Goal: Transaction & Acquisition: Purchase product/service

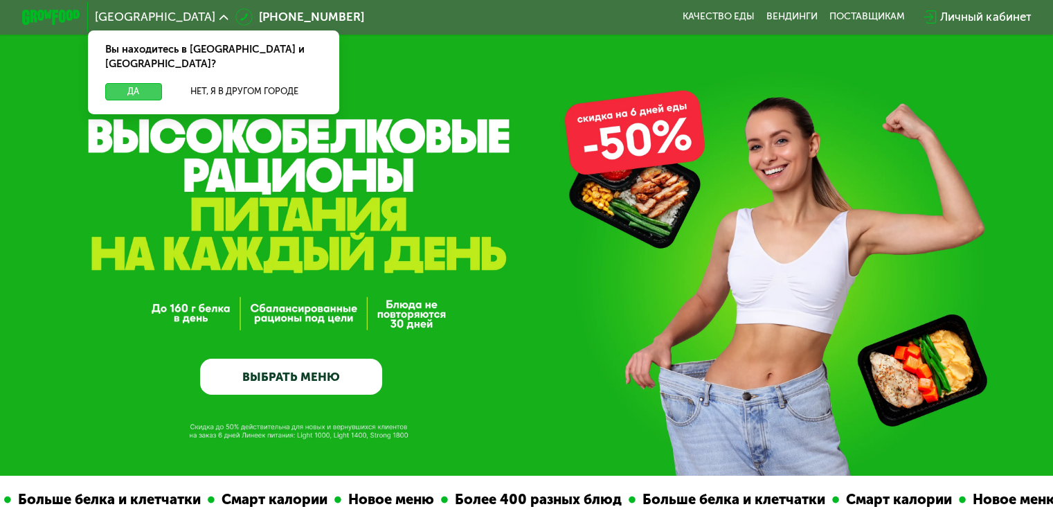
click at [139, 83] on button "Да" at bounding box center [133, 91] width 56 height 17
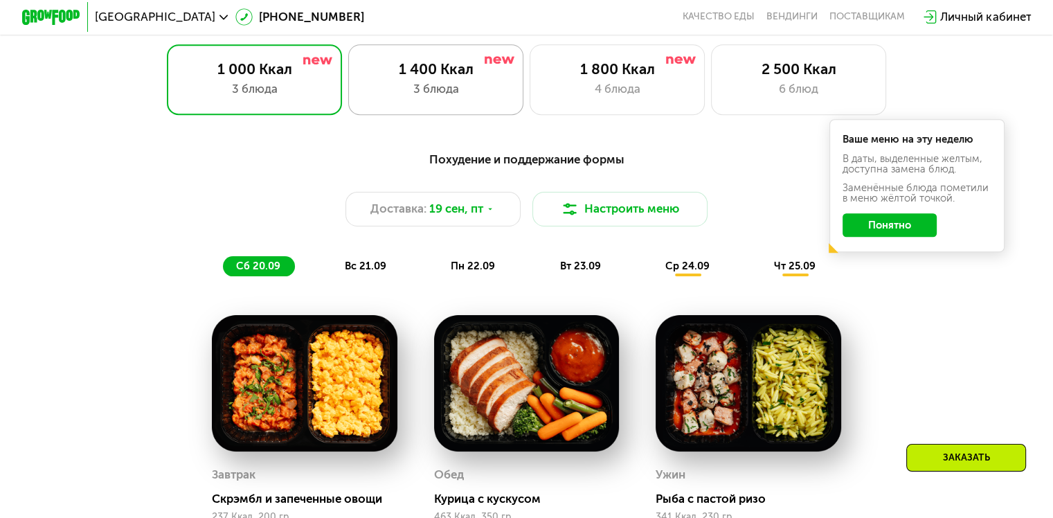
scroll to position [970, 0]
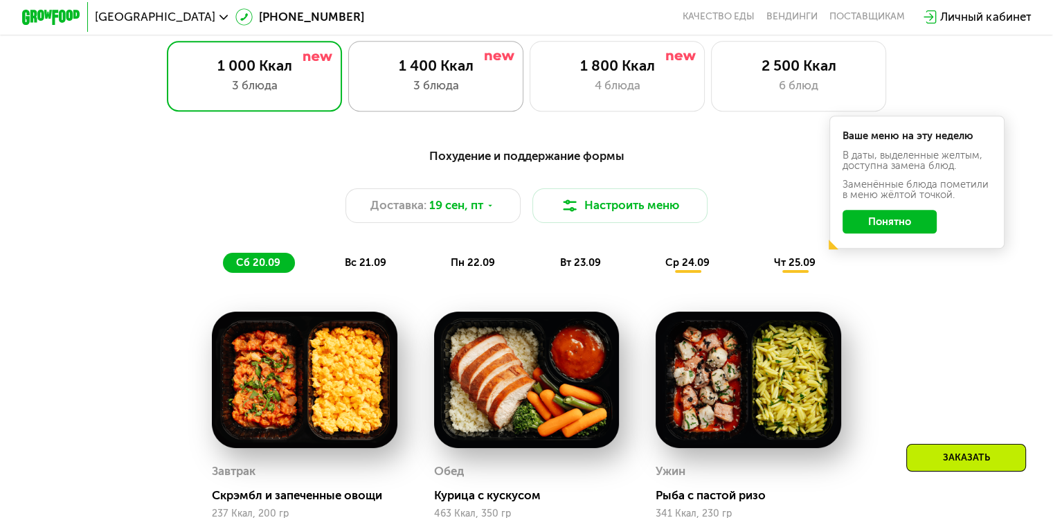
click at [403, 86] on div "3 блюда" at bounding box center [436, 85] width 145 height 17
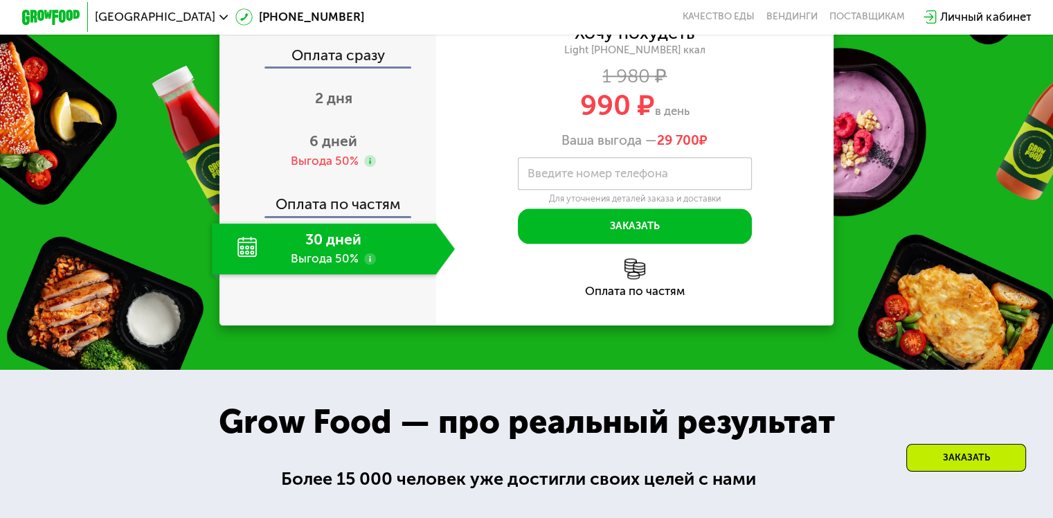
scroll to position [1731, 0]
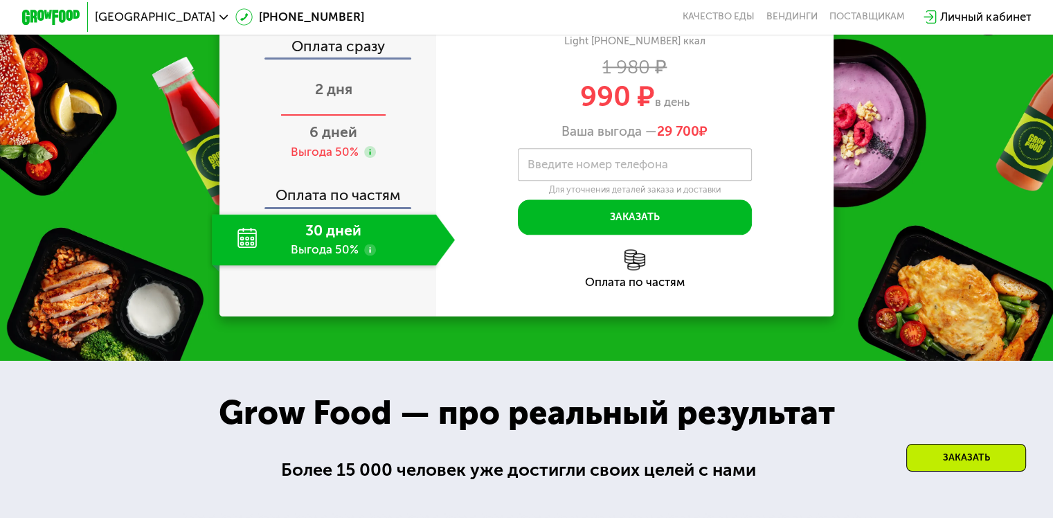
click at [332, 98] on span "2 дня" at bounding box center [333, 88] width 37 height 17
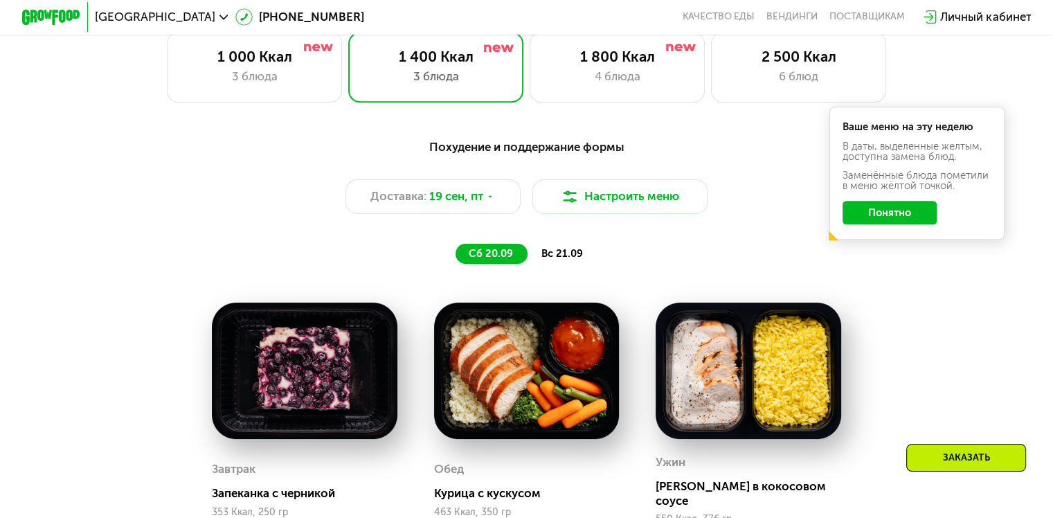
scroll to position [978, 0]
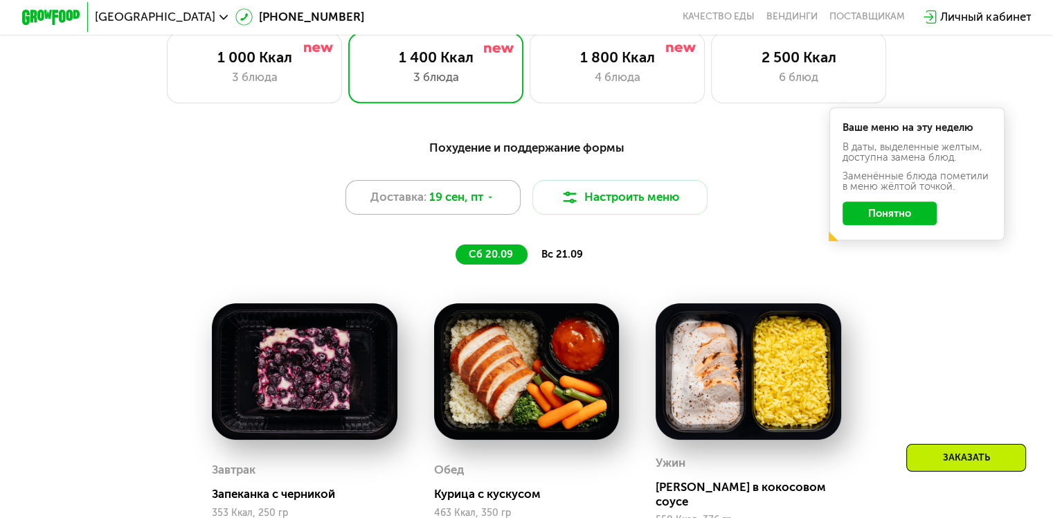
click at [493, 202] on icon at bounding box center [490, 197] width 9 height 9
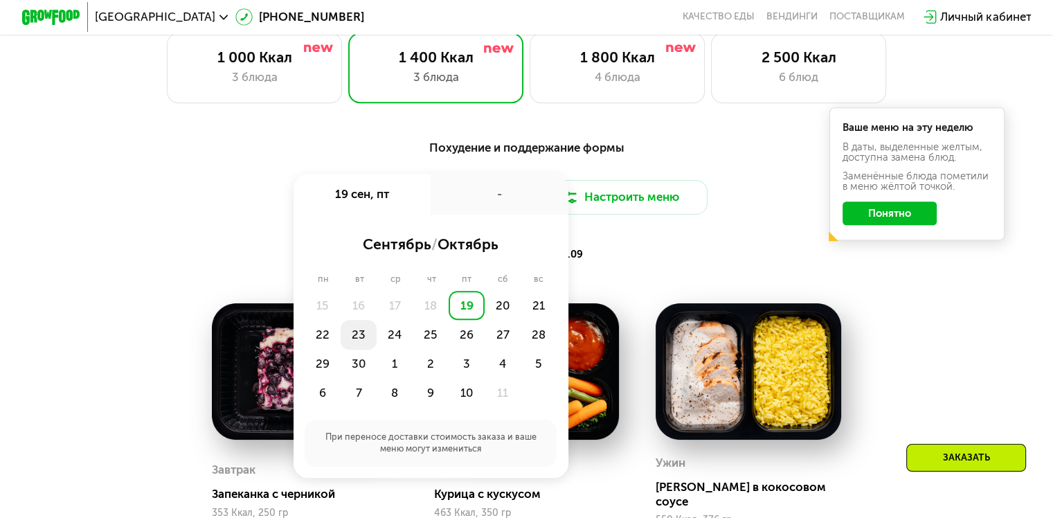
click at [354, 339] on div "23" at bounding box center [359, 334] width 36 height 29
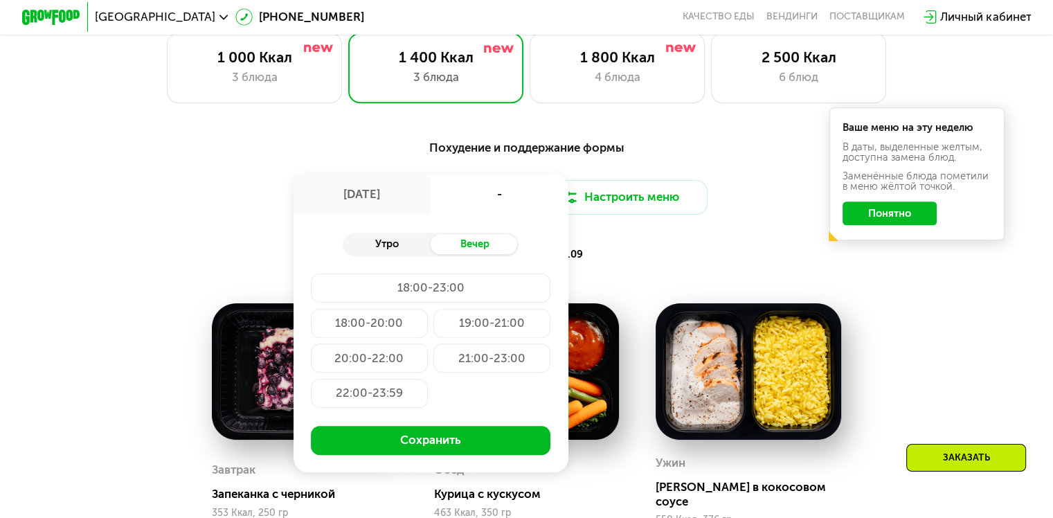
click at [383, 251] on div "Утро" at bounding box center [387, 244] width 88 height 21
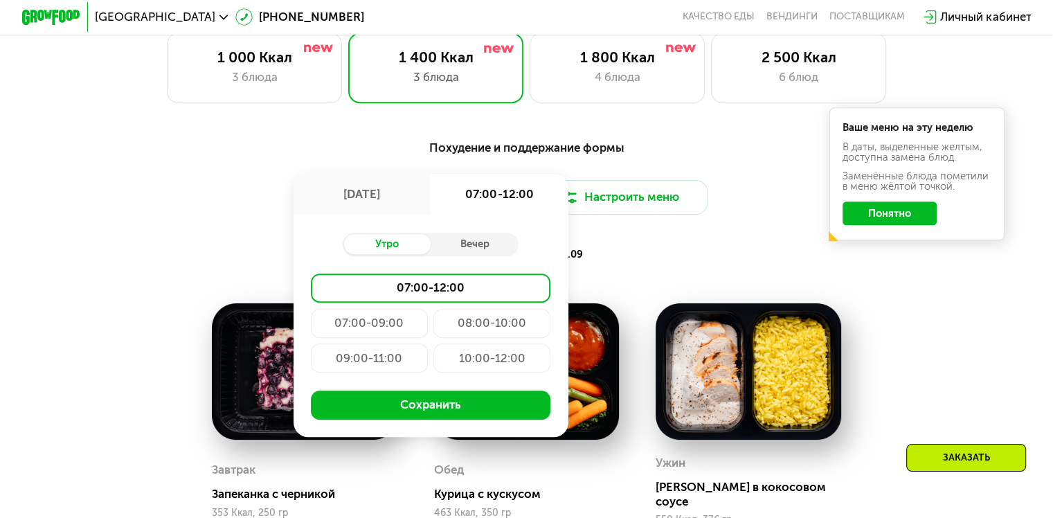
click at [377, 368] on div "09:00-11:00" at bounding box center [369, 358] width 117 height 29
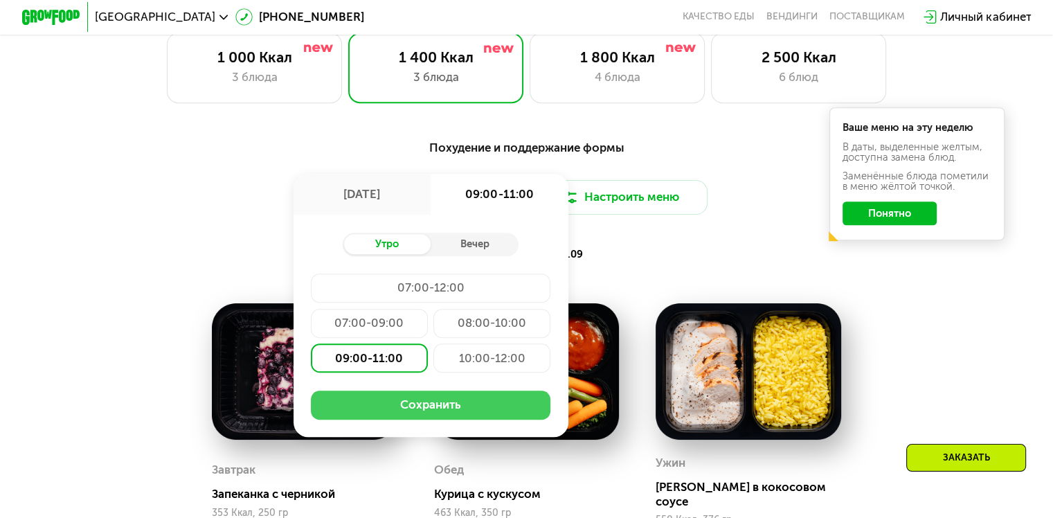
click at [410, 403] on button "Сохранить" at bounding box center [431, 405] width 240 height 29
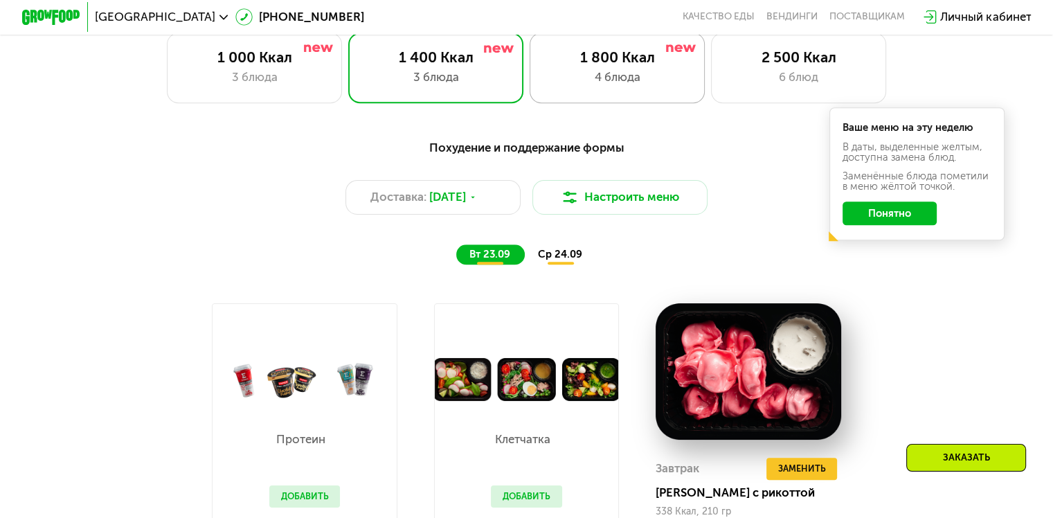
click at [617, 73] on div "4 блюда" at bounding box center [617, 77] width 145 height 17
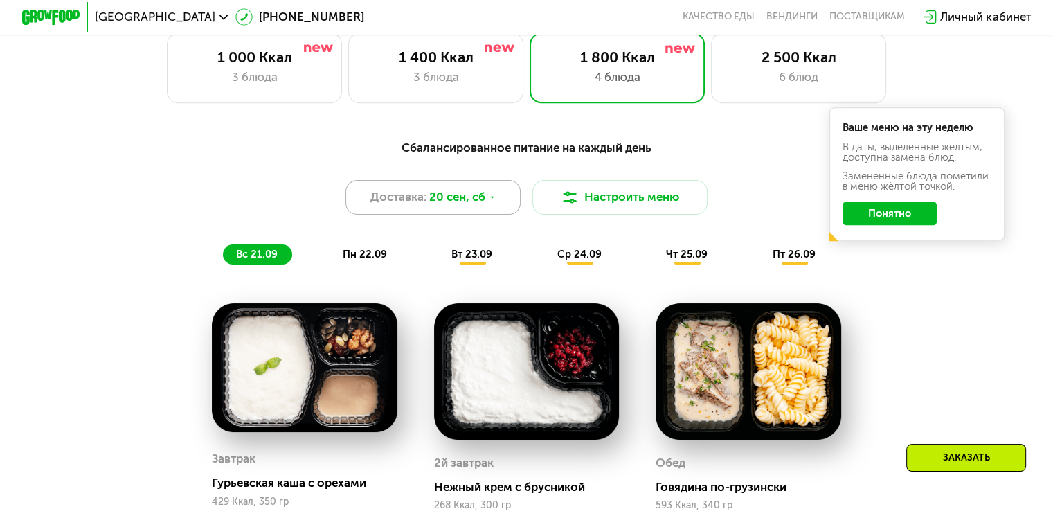
click at [494, 199] on use at bounding box center [493, 198] width 4 height 2
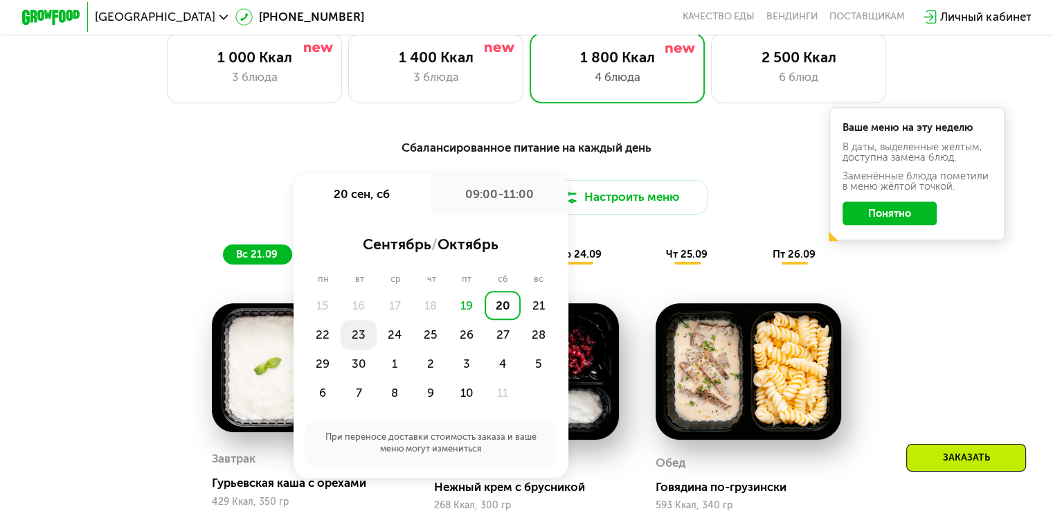
click at [356, 344] on div "23" at bounding box center [359, 334] width 36 height 29
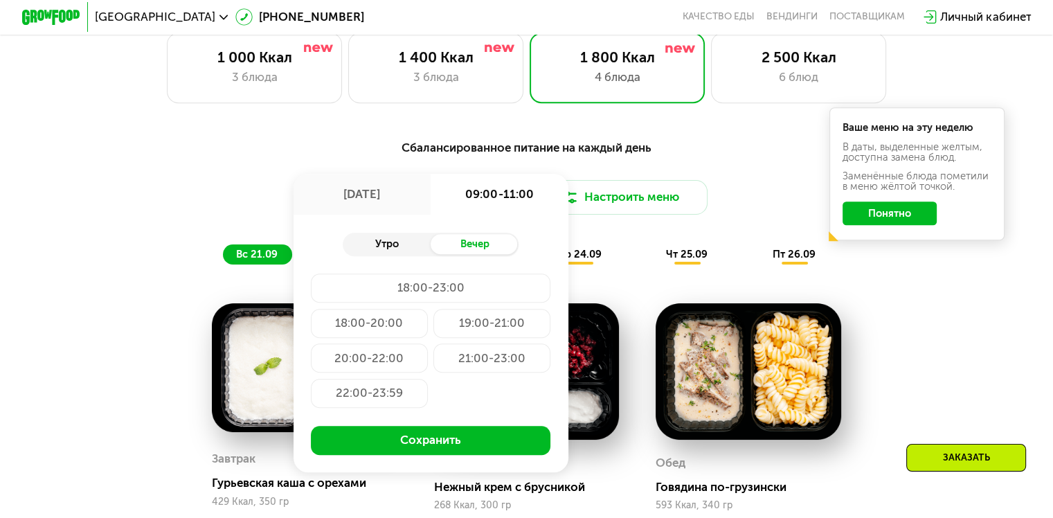
click at [382, 255] on div "Утро" at bounding box center [387, 244] width 88 height 21
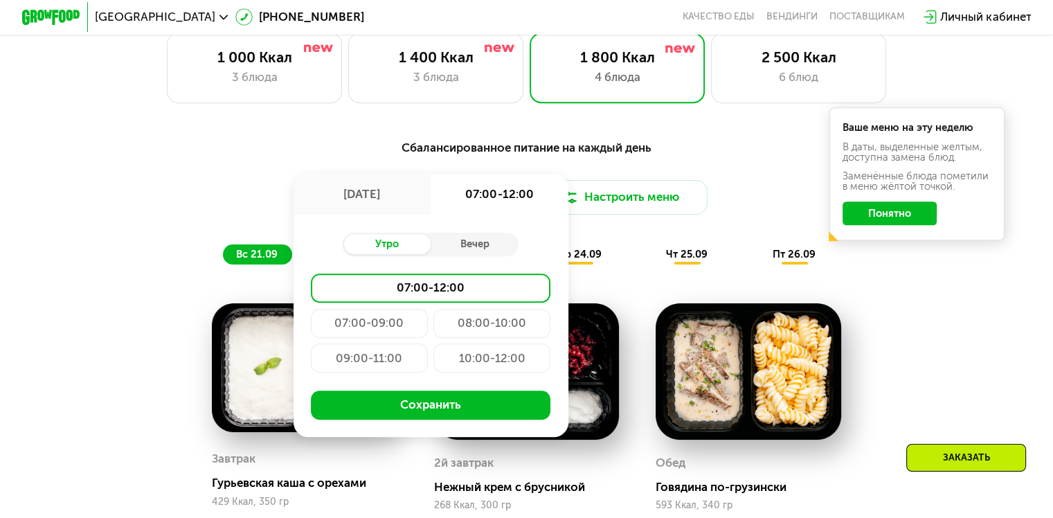
click at [364, 364] on div "09:00-11:00" at bounding box center [369, 358] width 117 height 29
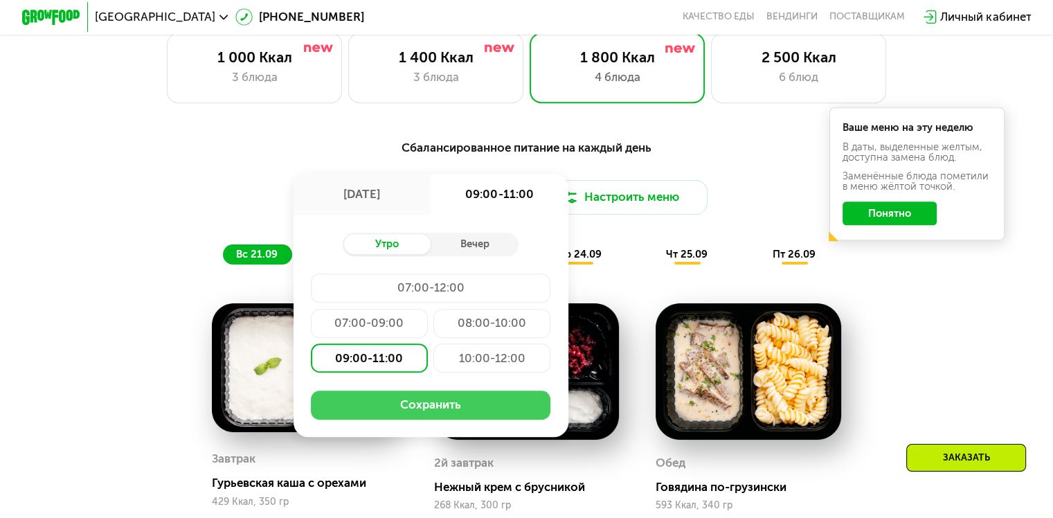
click at [420, 406] on button "Сохранить" at bounding box center [431, 405] width 240 height 29
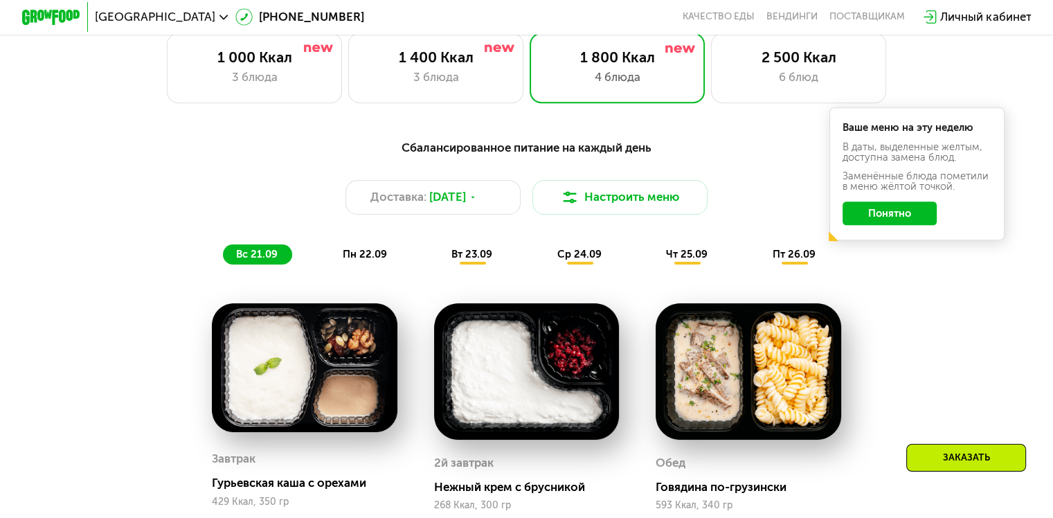
click at [478, 258] on span "вт 23.09" at bounding box center [472, 254] width 41 height 12
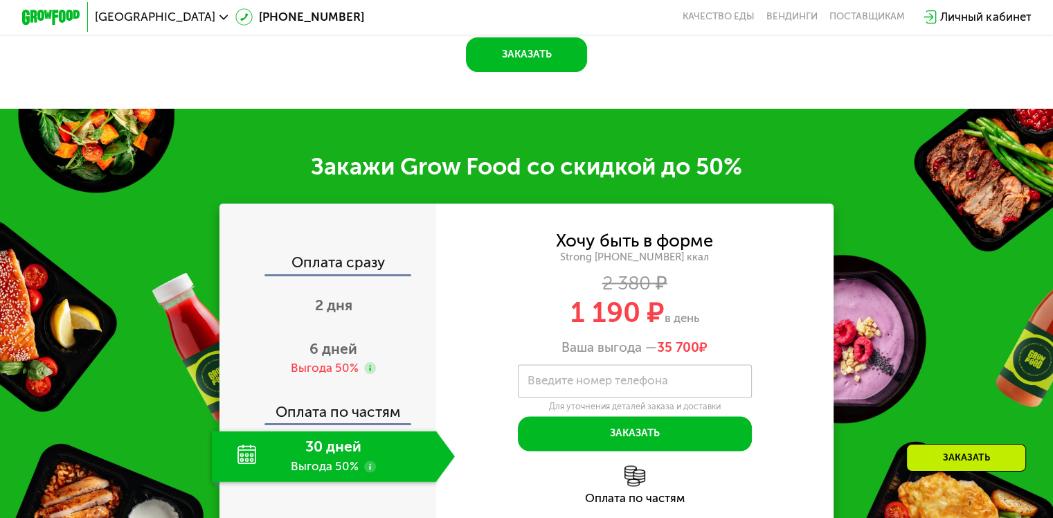
scroll to position [1948, 0]
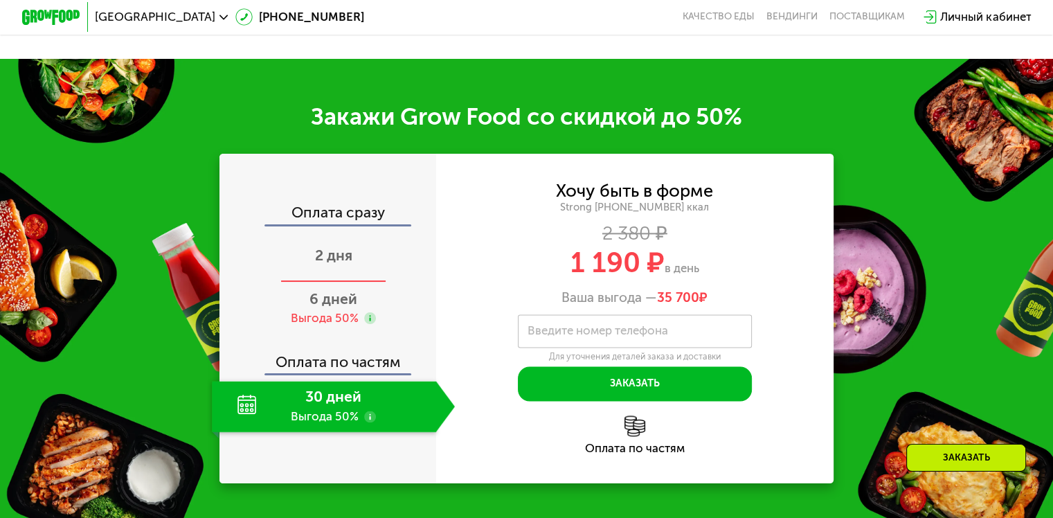
click at [335, 264] on span "2 дня" at bounding box center [333, 255] width 37 height 17
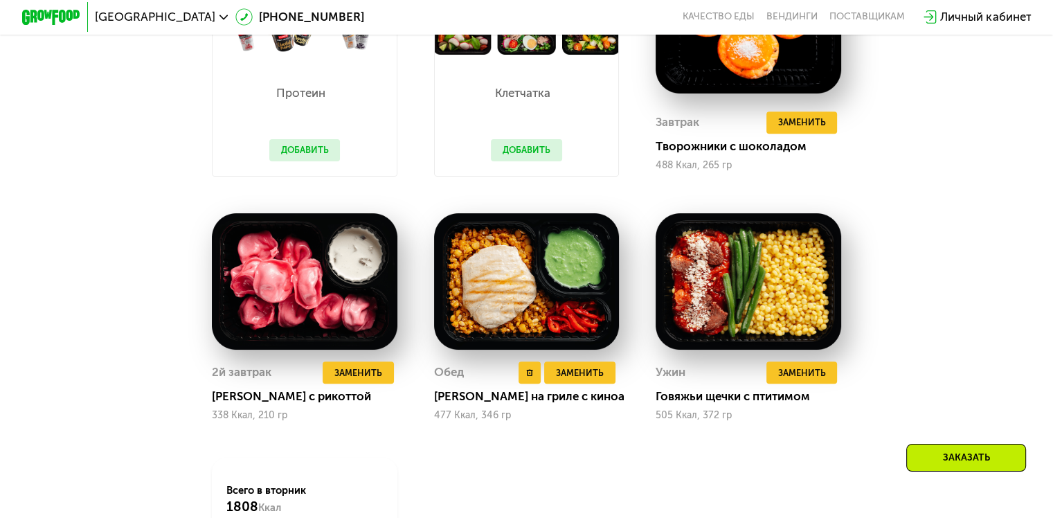
scroll to position [1393, 0]
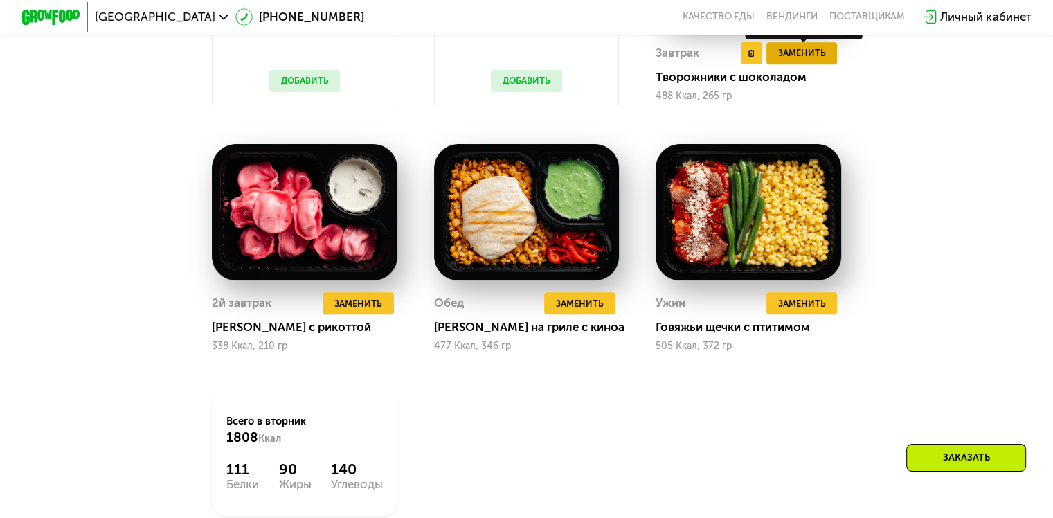
click at [805, 60] on span "Заменить" at bounding box center [802, 53] width 48 height 15
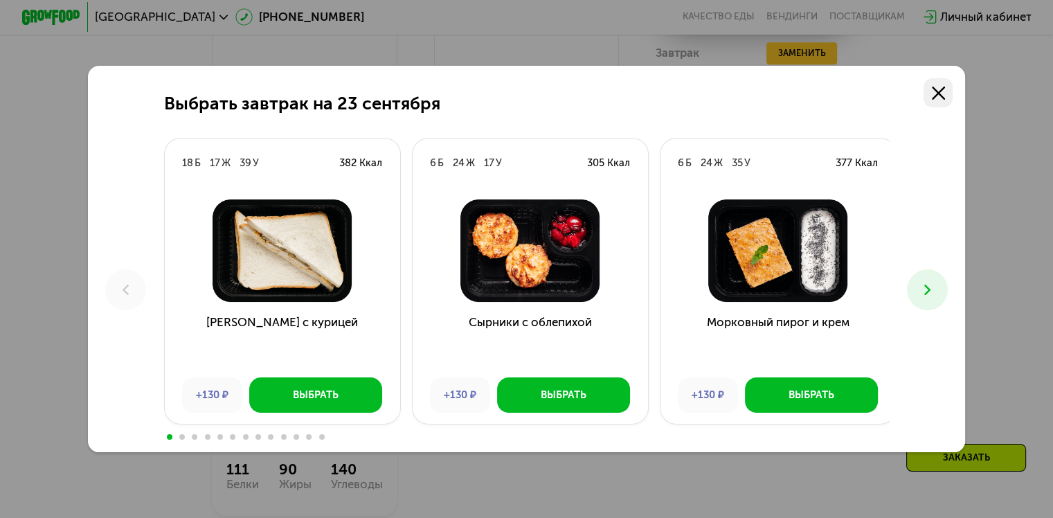
click at [945, 96] on use at bounding box center [938, 93] width 13 height 13
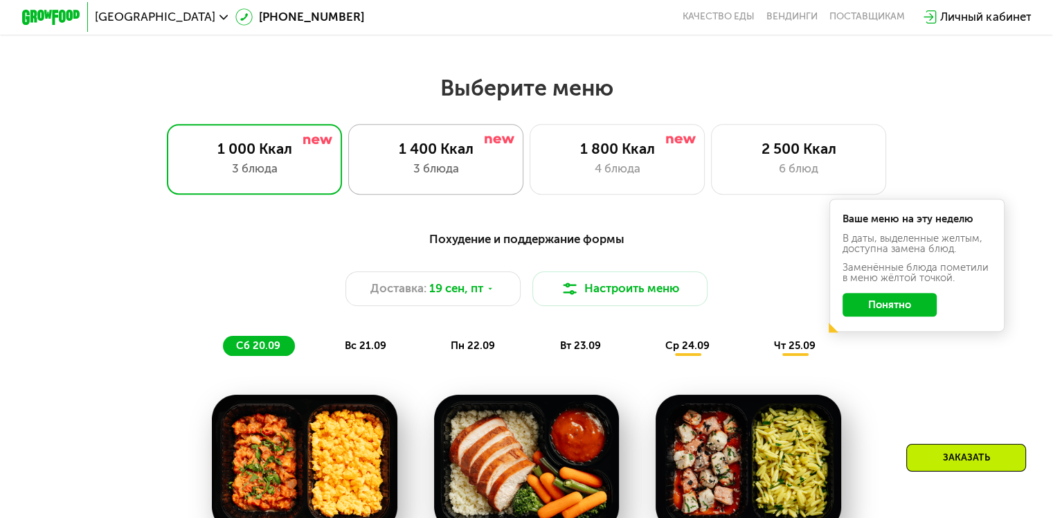
scroll to position [900, 0]
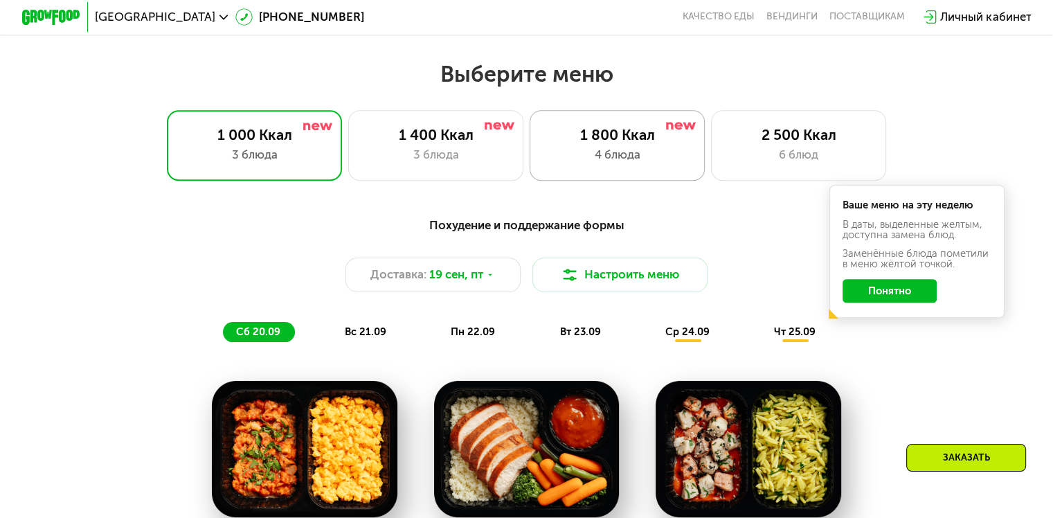
click at [593, 135] on div "1 800 Ккал" at bounding box center [617, 134] width 145 height 17
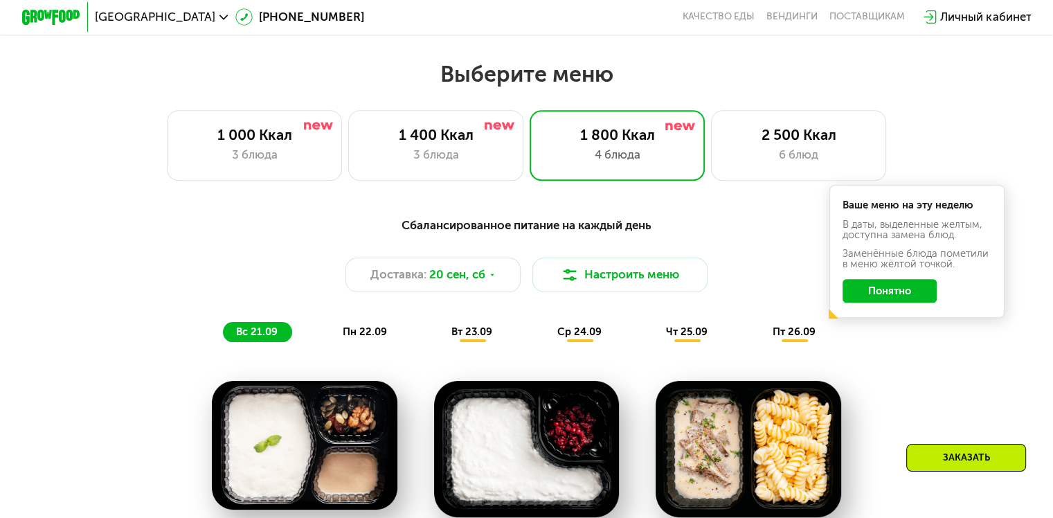
click at [898, 294] on button "Понятно" at bounding box center [890, 291] width 94 height 24
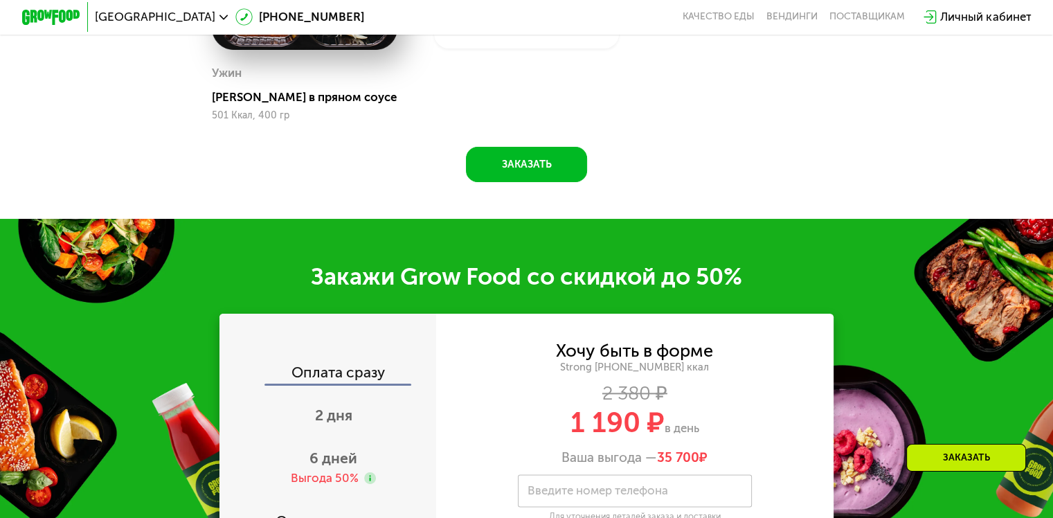
scroll to position [1801, 0]
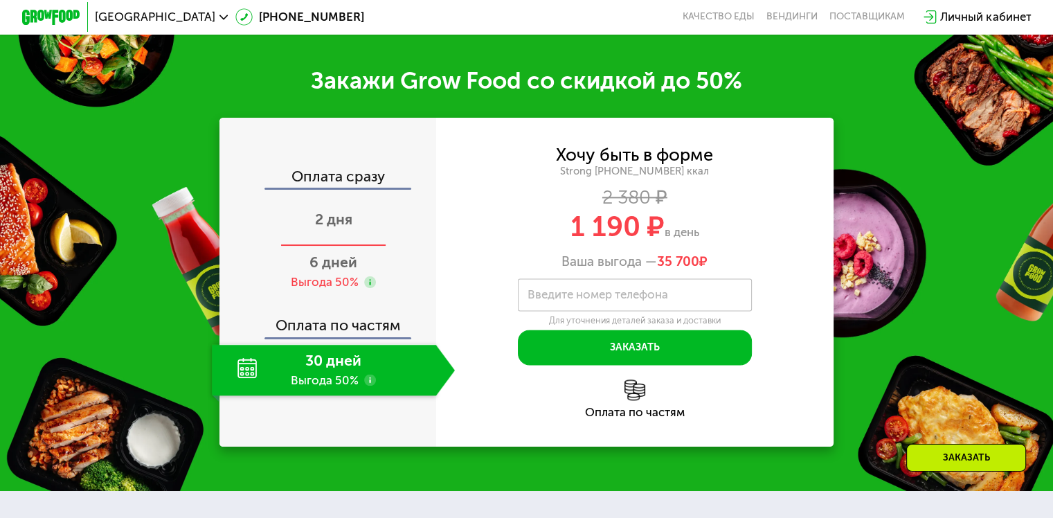
click at [331, 228] on span "2 дня" at bounding box center [333, 219] width 37 height 17
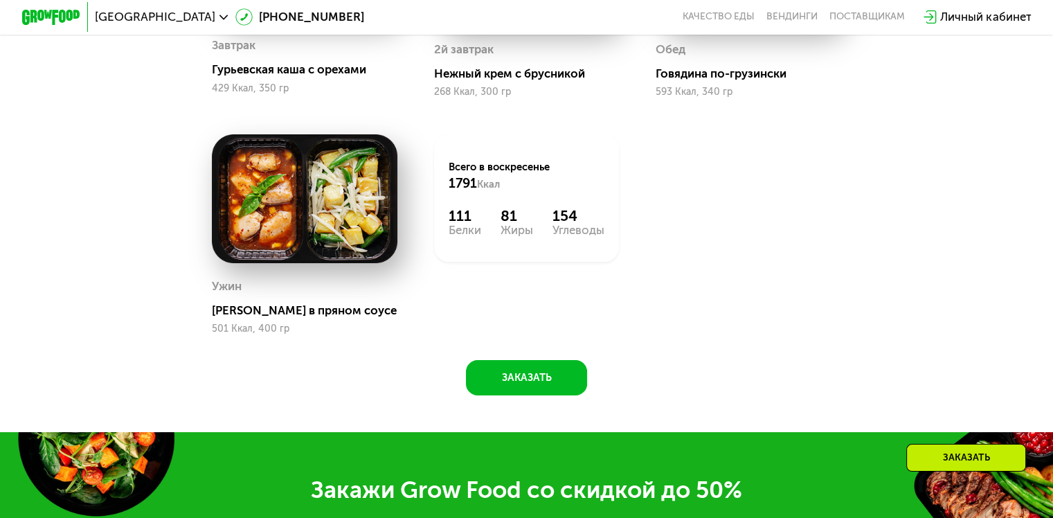
scroll to position [1454, 0]
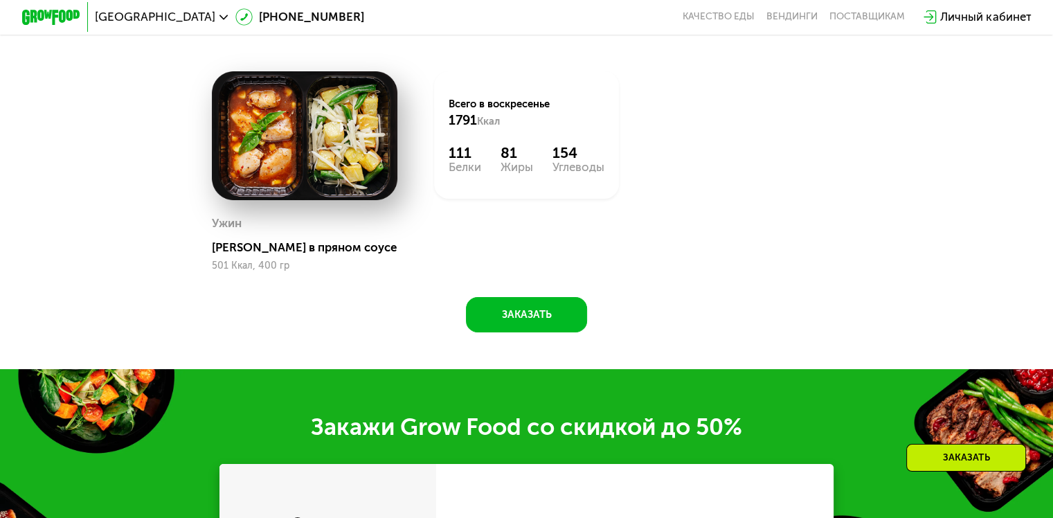
click at [960, 454] on div "Заказать" at bounding box center [967, 458] width 120 height 28
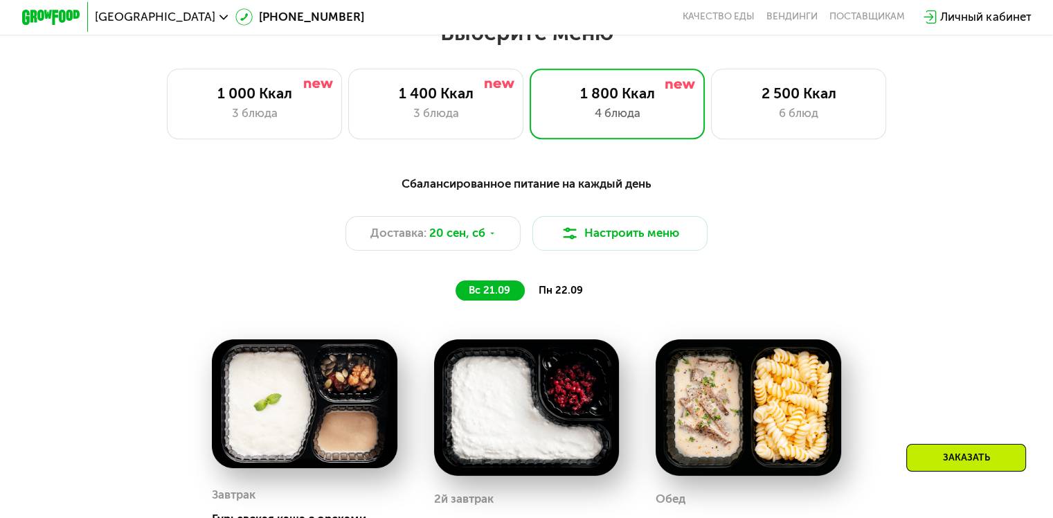
scroll to position [936, 0]
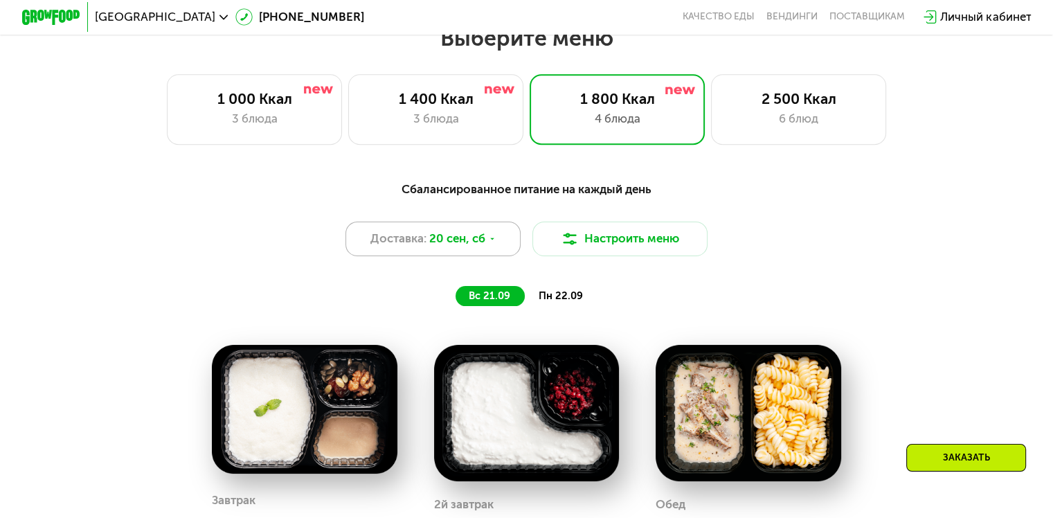
click at [496, 244] on icon at bounding box center [492, 239] width 9 height 9
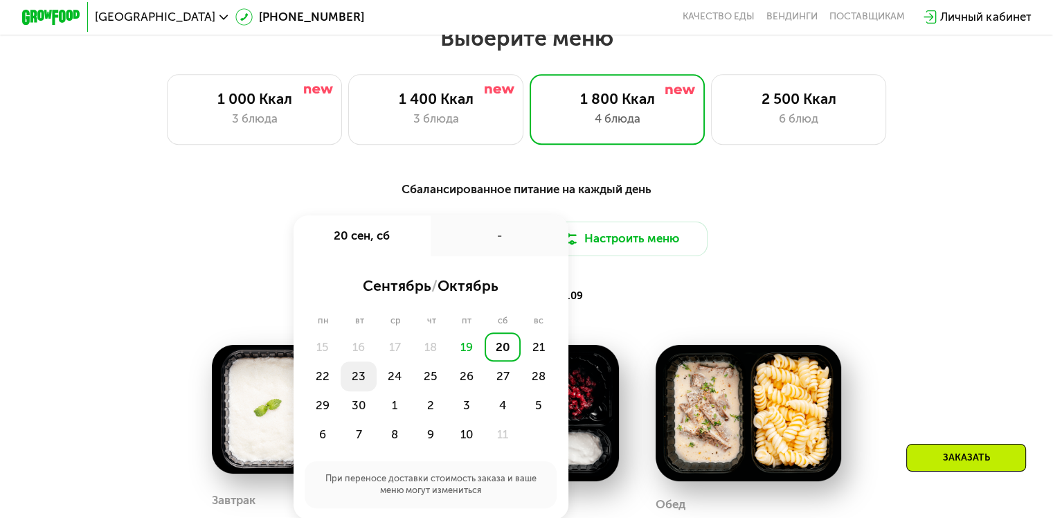
click at [351, 385] on div "23" at bounding box center [359, 376] width 36 height 29
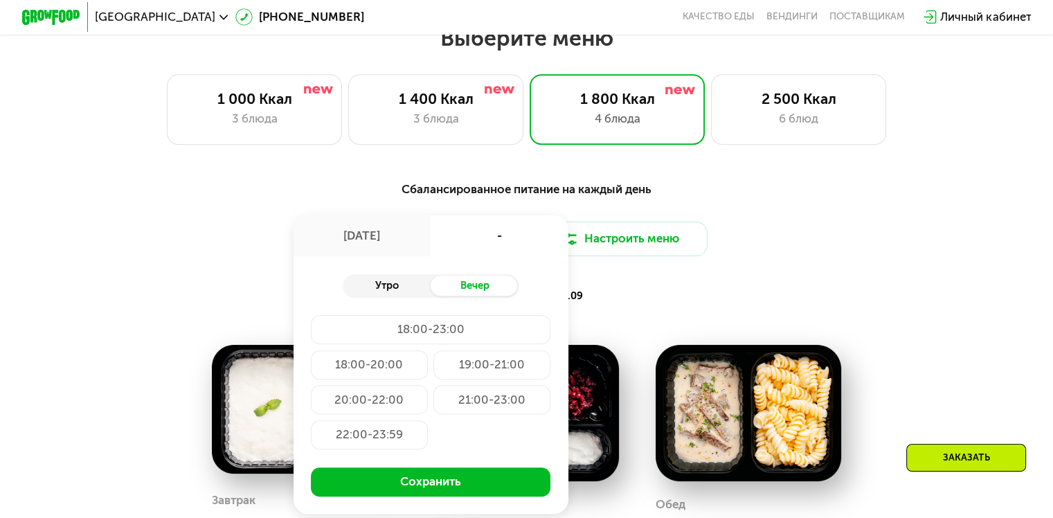
click at [387, 294] on div "Утро" at bounding box center [387, 286] width 88 height 21
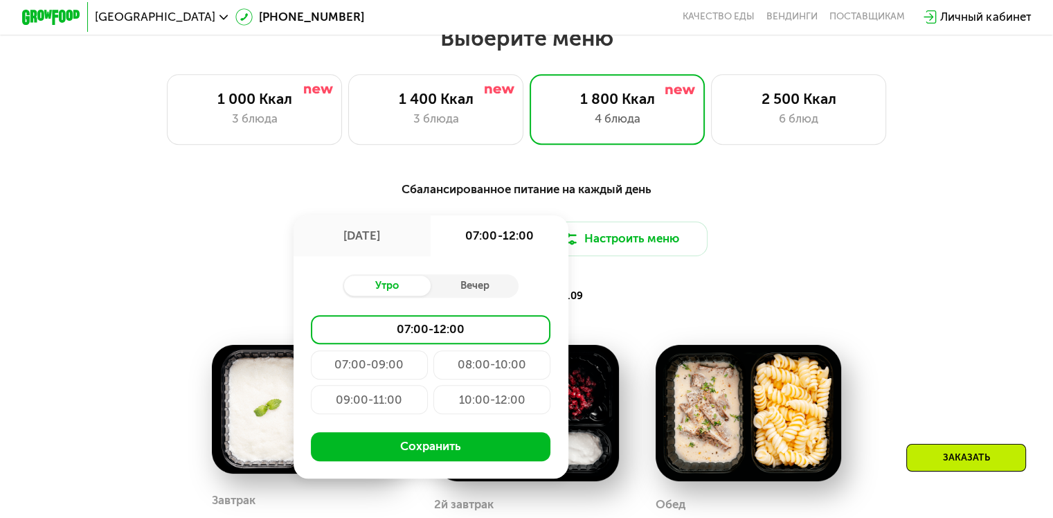
click at [363, 414] on div "09:00-11:00" at bounding box center [369, 399] width 117 height 29
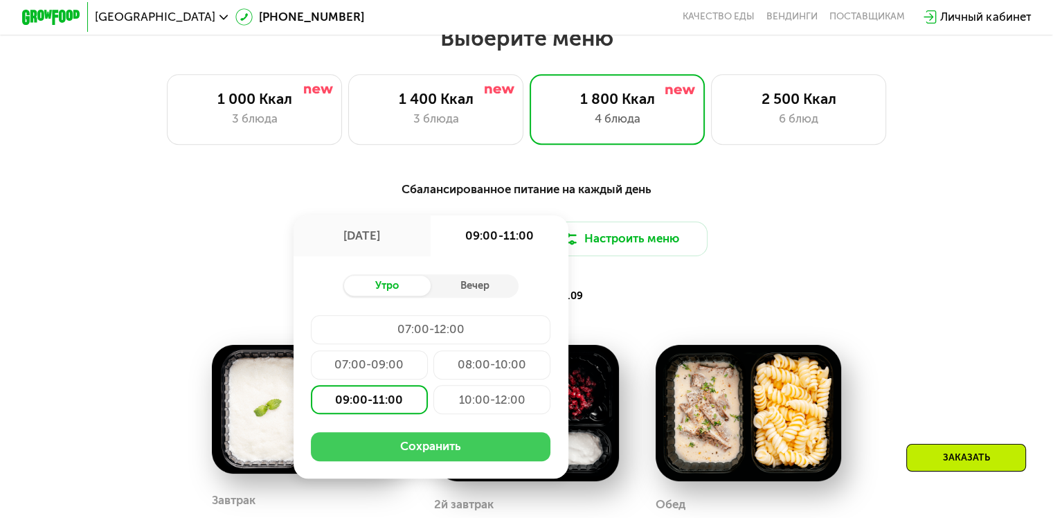
click at [421, 453] on button "Сохранить" at bounding box center [431, 446] width 240 height 29
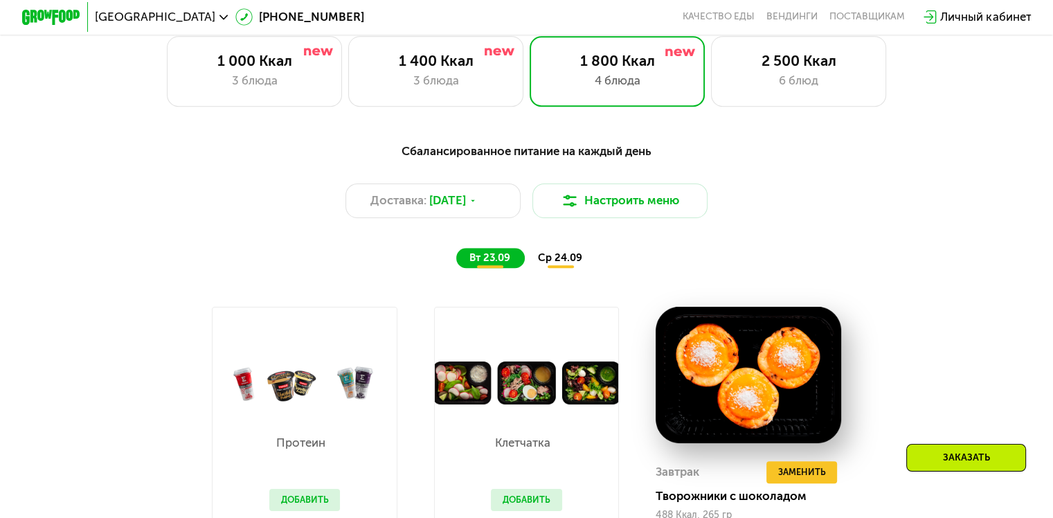
scroll to position [1006, 0]
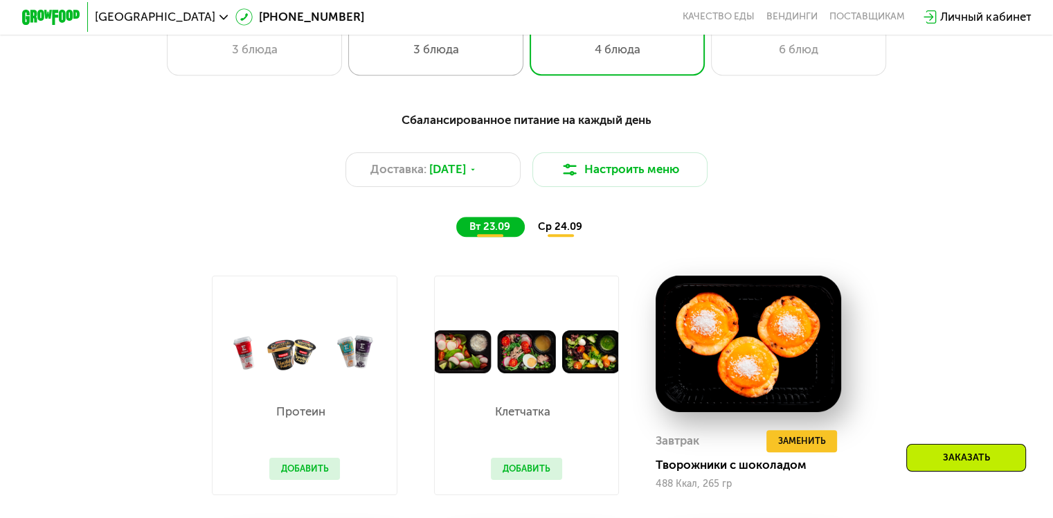
click at [443, 55] on div "3 блюда" at bounding box center [436, 49] width 145 height 17
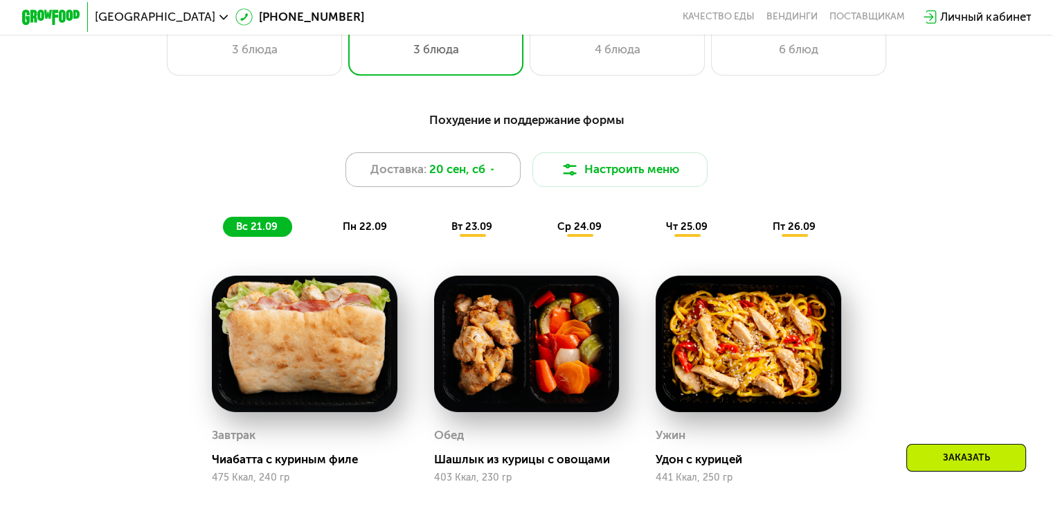
click at [486, 175] on div "Доставка: 20 сен, сб" at bounding box center [434, 169] width 176 height 35
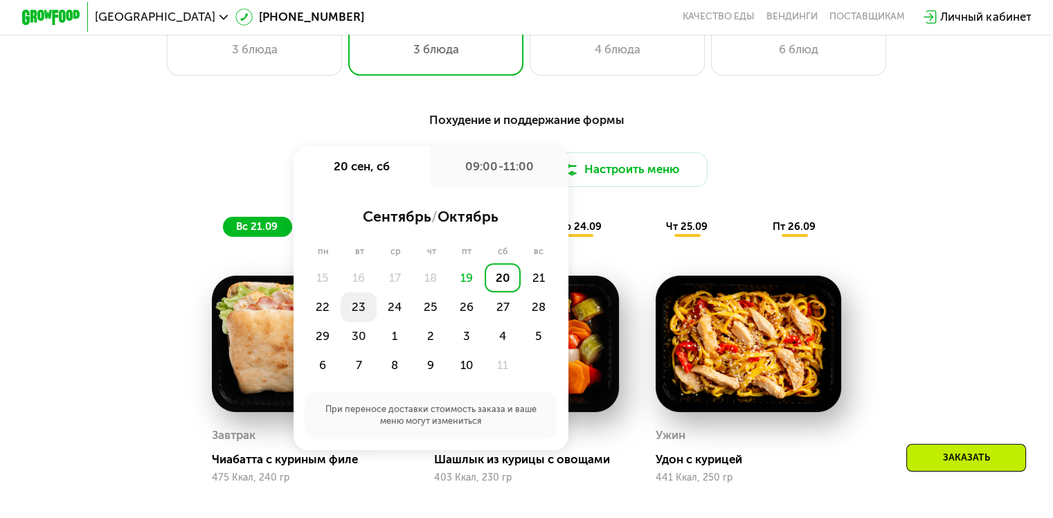
click at [359, 318] on div "23" at bounding box center [359, 306] width 36 height 29
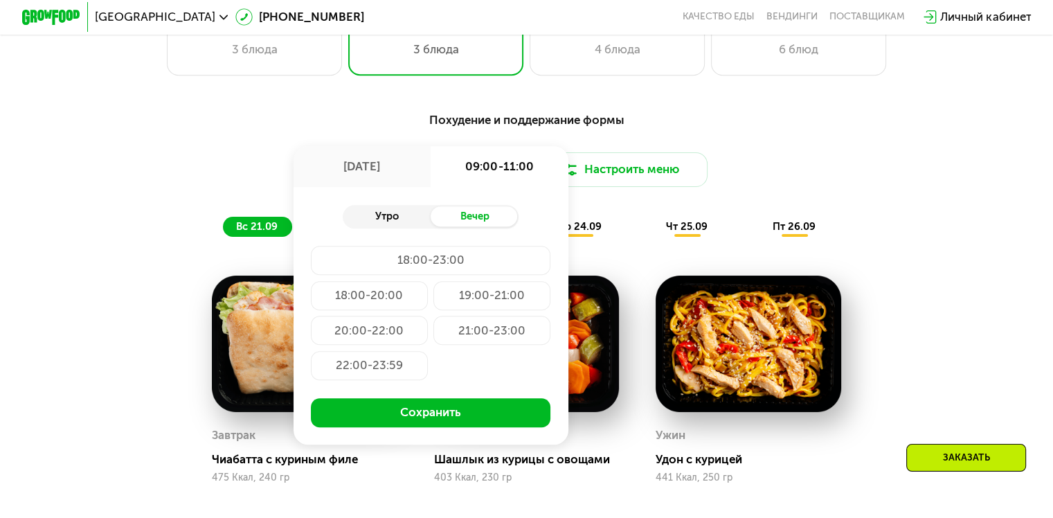
click at [396, 216] on div "Утро" at bounding box center [387, 216] width 88 height 21
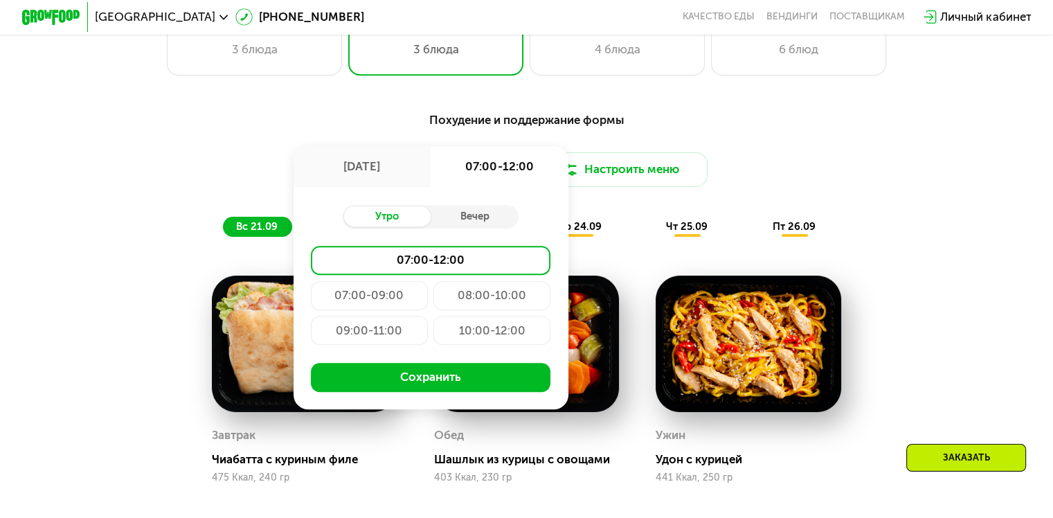
click at [352, 339] on div "09:00-11:00" at bounding box center [369, 330] width 117 height 29
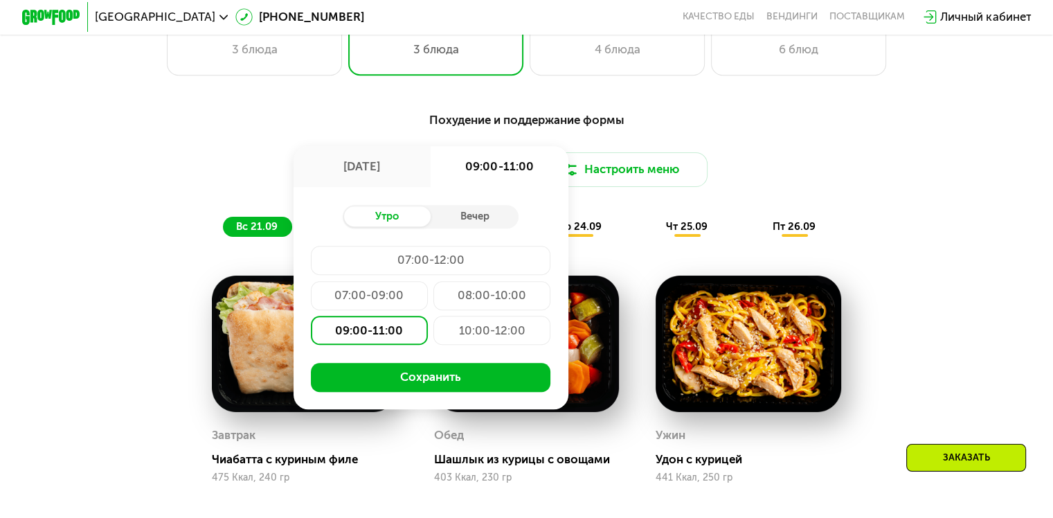
click at [405, 380] on button "Сохранить" at bounding box center [431, 377] width 240 height 29
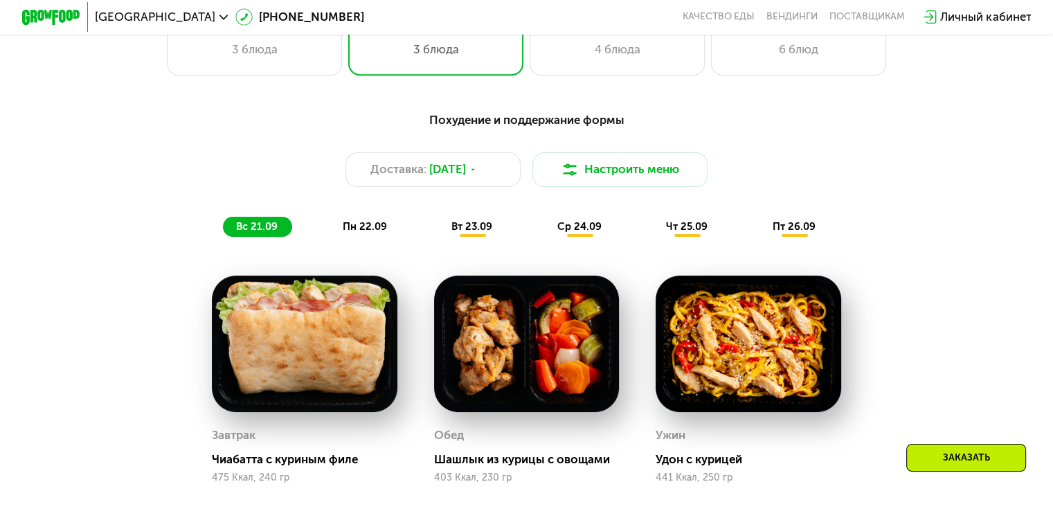
click at [911, 188] on div "Доставка: 23 сен, вт Настроить меню" at bounding box center [526, 169] width 866 height 35
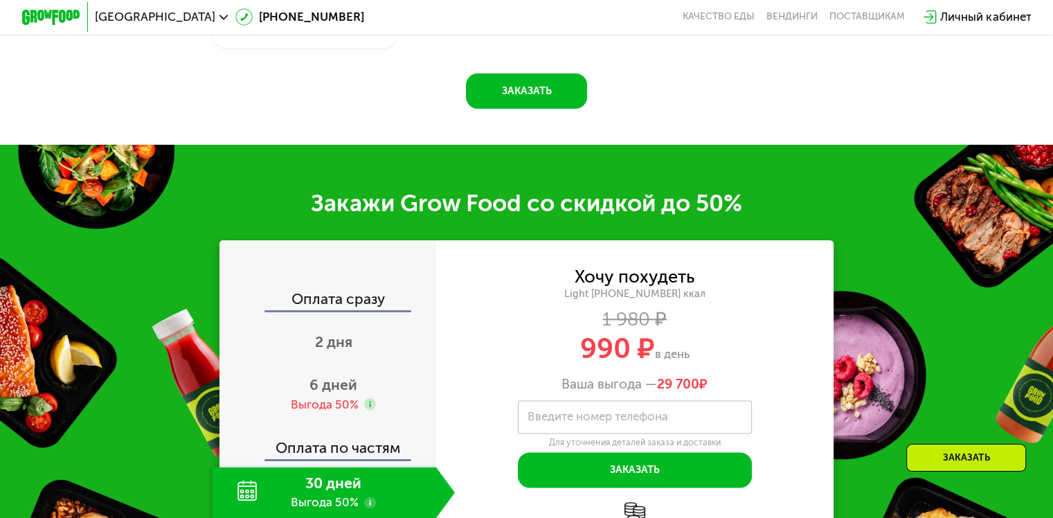
scroll to position [1698, 0]
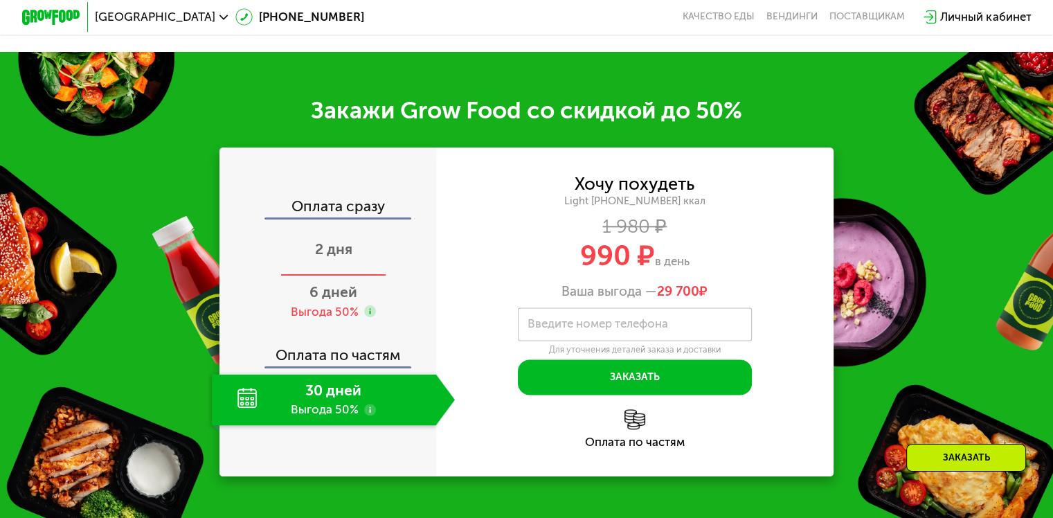
click at [338, 258] on span "2 дня" at bounding box center [333, 248] width 37 height 17
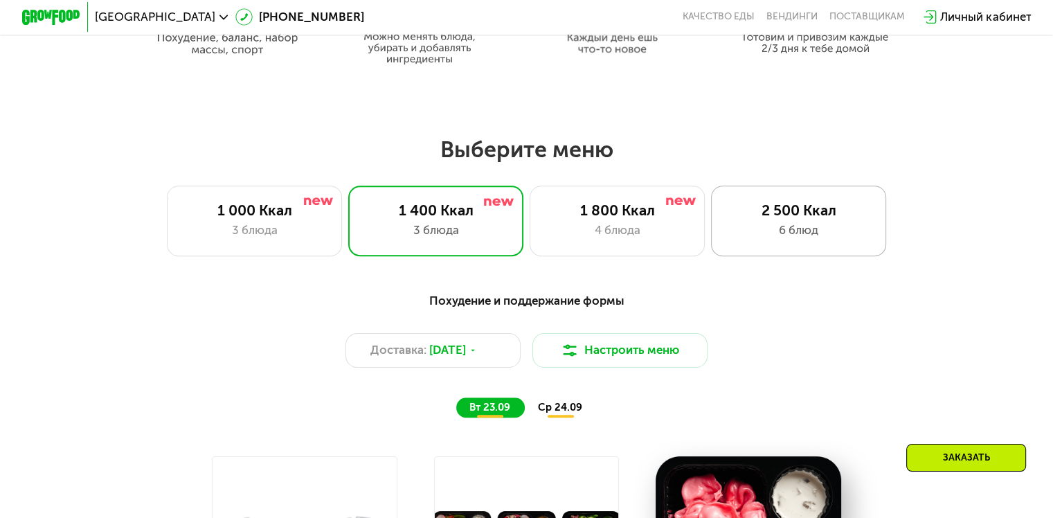
scroll to position [822, 0]
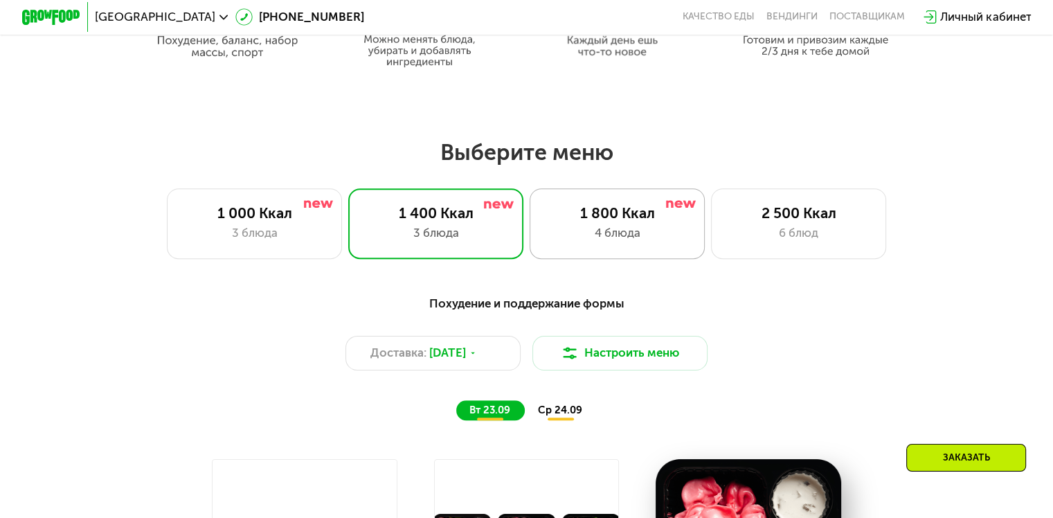
click at [609, 217] on div "1 800 Ккал" at bounding box center [617, 212] width 145 height 17
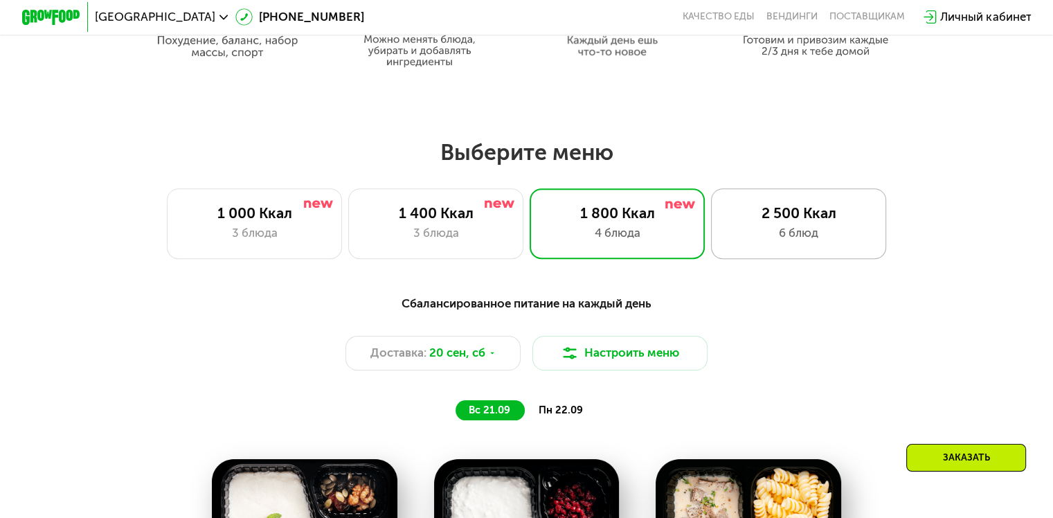
click at [793, 217] on div "2 500 Ккал" at bounding box center [799, 212] width 145 height 17
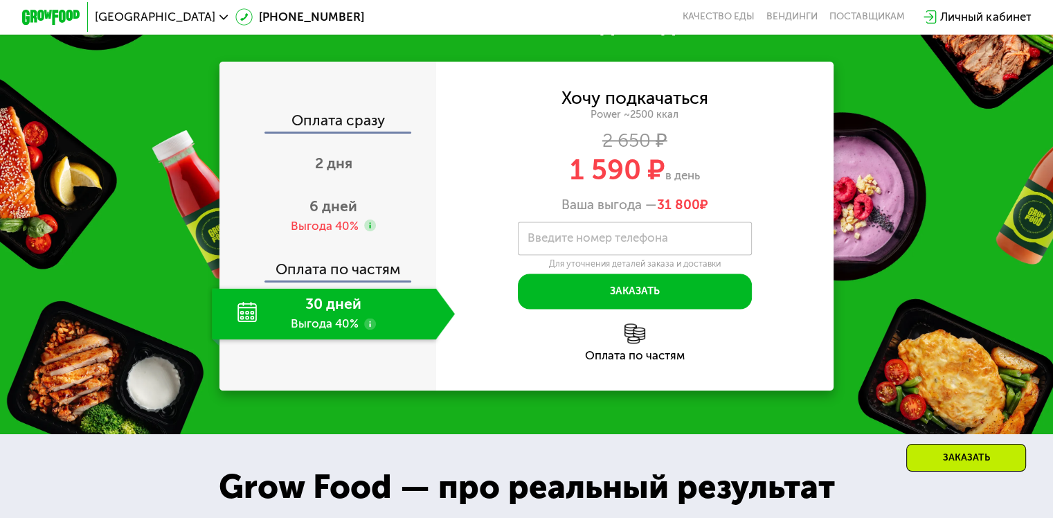
scroll to position [1964, 0]
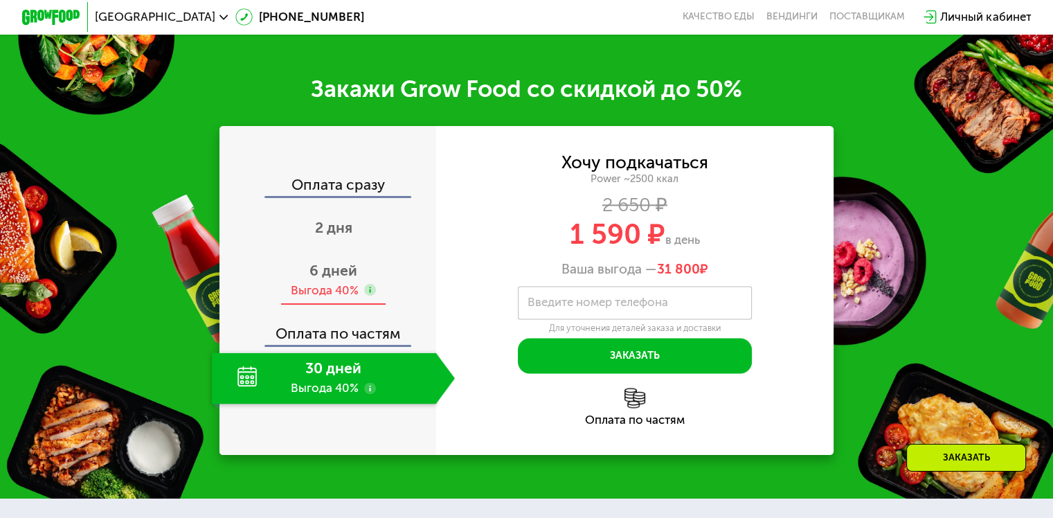
click at [326, 279] on span "6 дней" at bounding box center [334, 270] width 48 height 17
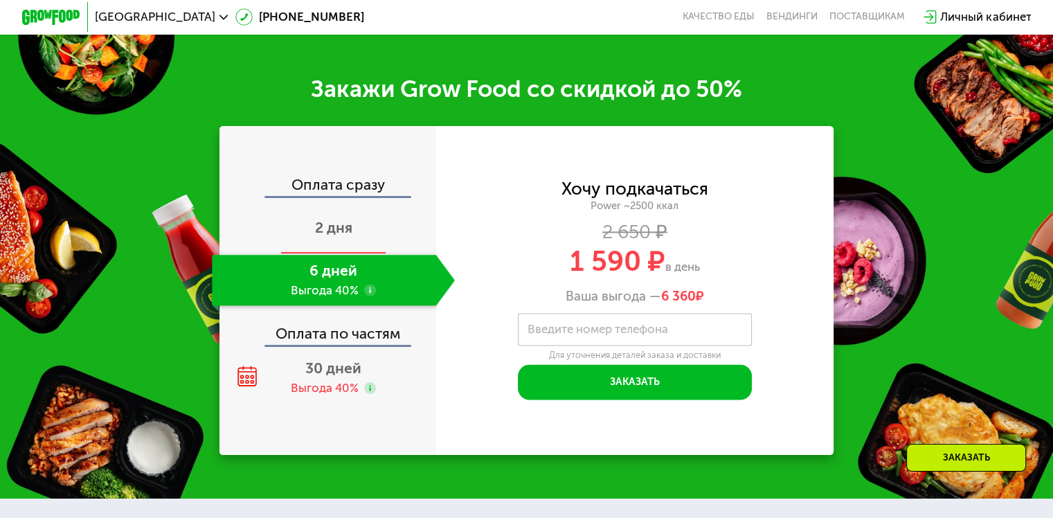
click at [330, 236] on span "2 дня" at bounding box center [333, 227] width 37 height 17
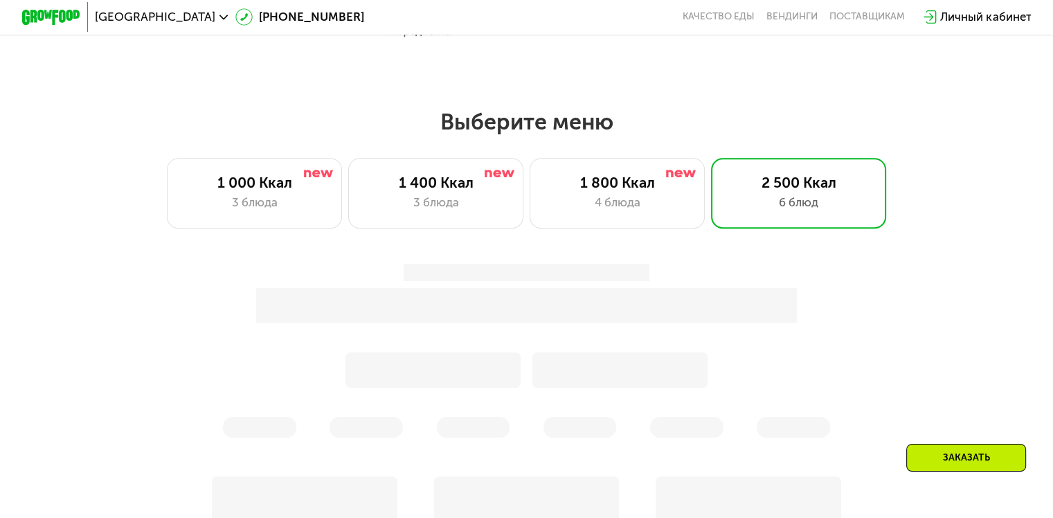
scroll to position [774, 0]
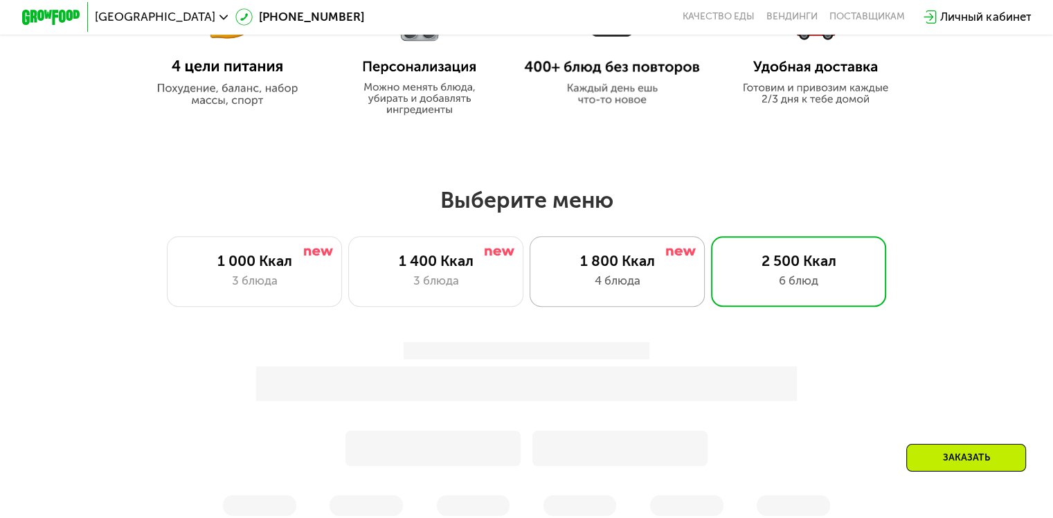
click at [618, 262] on div "1 800 Ккал" at bounding box center [617, 260] width 145 height 17
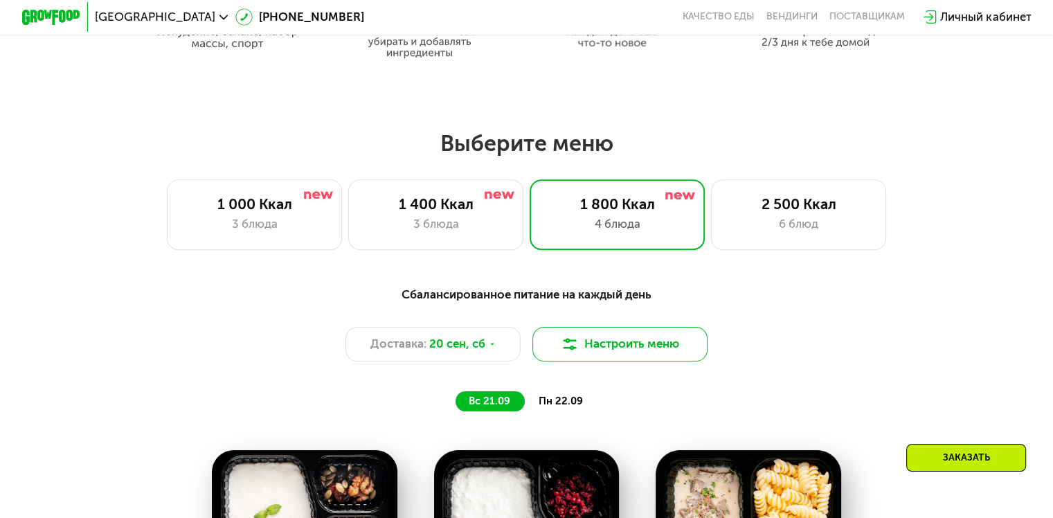
scroll to position [913, 0]
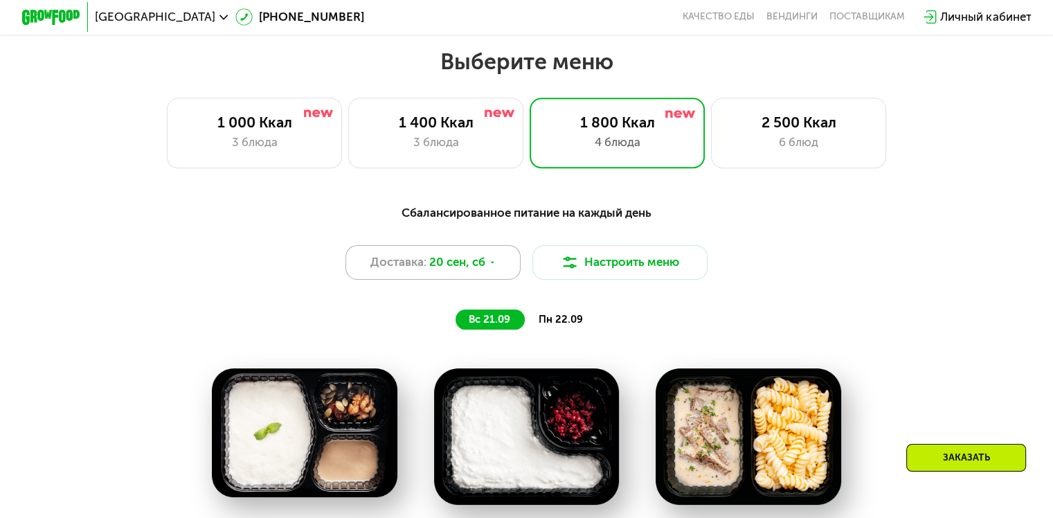
click at [492, 267] on icon at bounding box center [492, 262] width 9 height 9
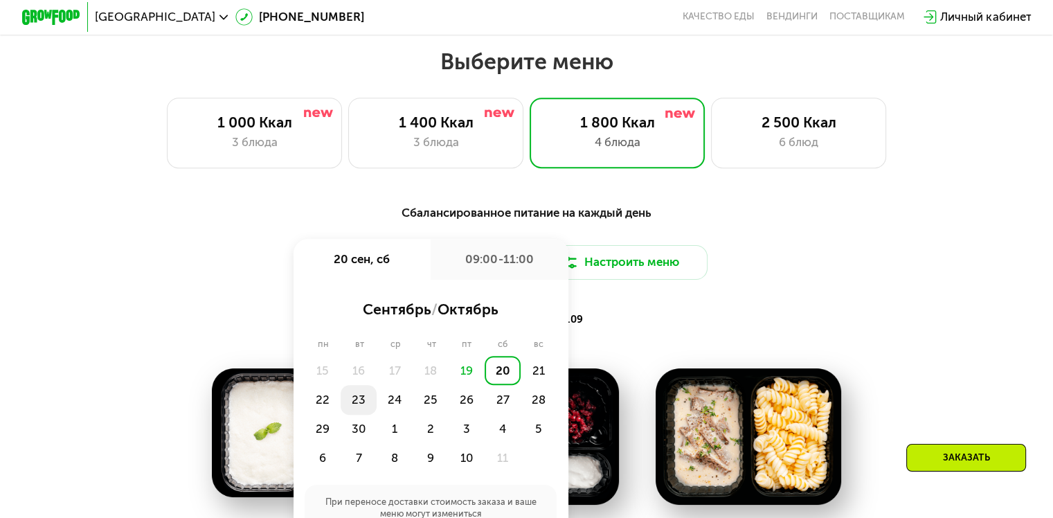
click at [356, 413] on div "23" at bounding box center [359, 399] width 36 height 29
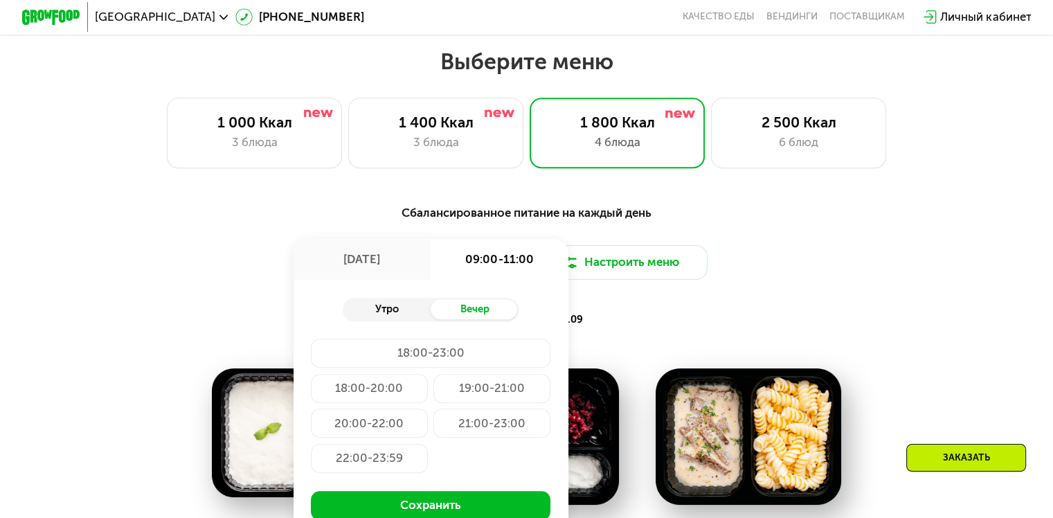
click at [377, 320] on div "Утро" at bounding box center [387, 309] width 88 height 21
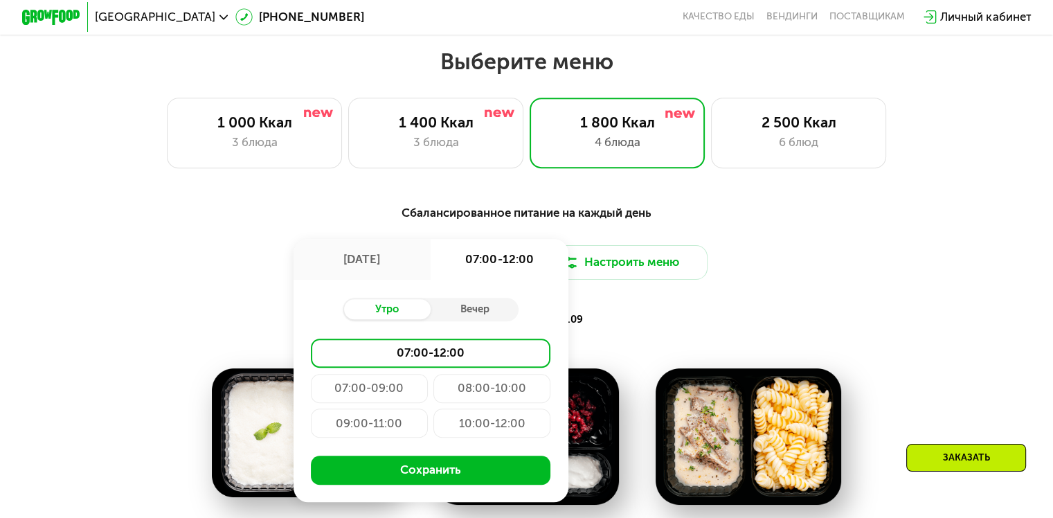
click at [356, 431] on div "09:00-11:00" at bounding box center [369, 423] width 117 height 29
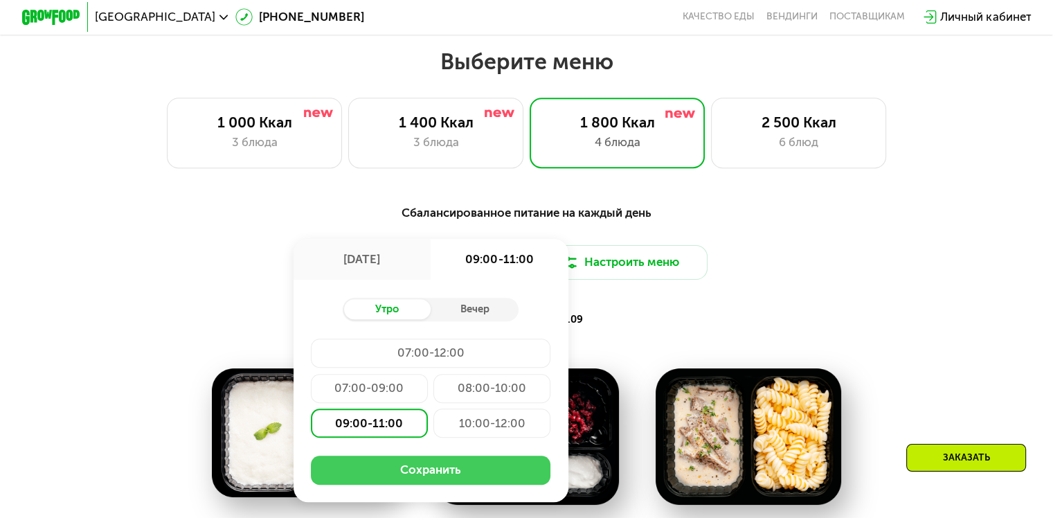
click at [428, 477] on button "Сохранить" at bounding box center [431, 470] width 240 height 29
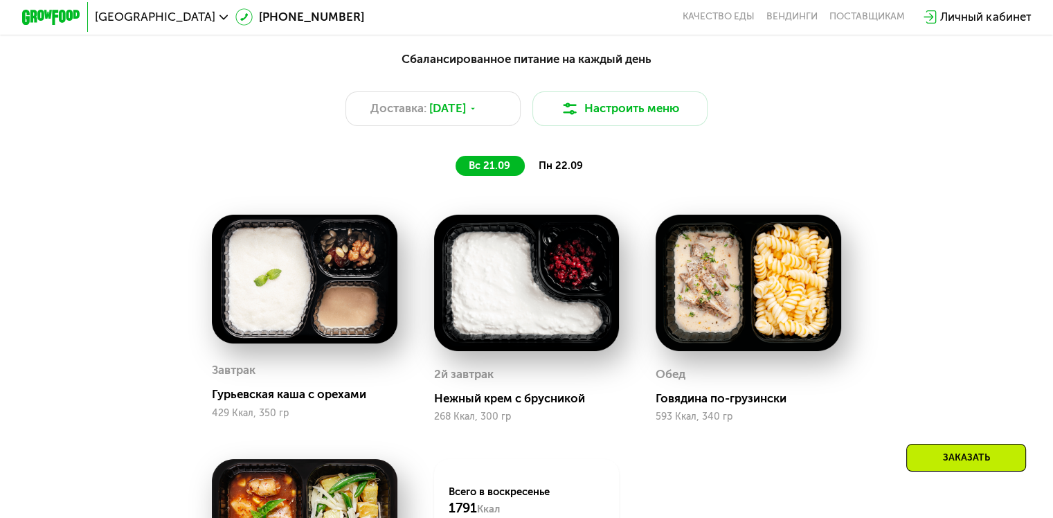
scroll to position [982, 0]
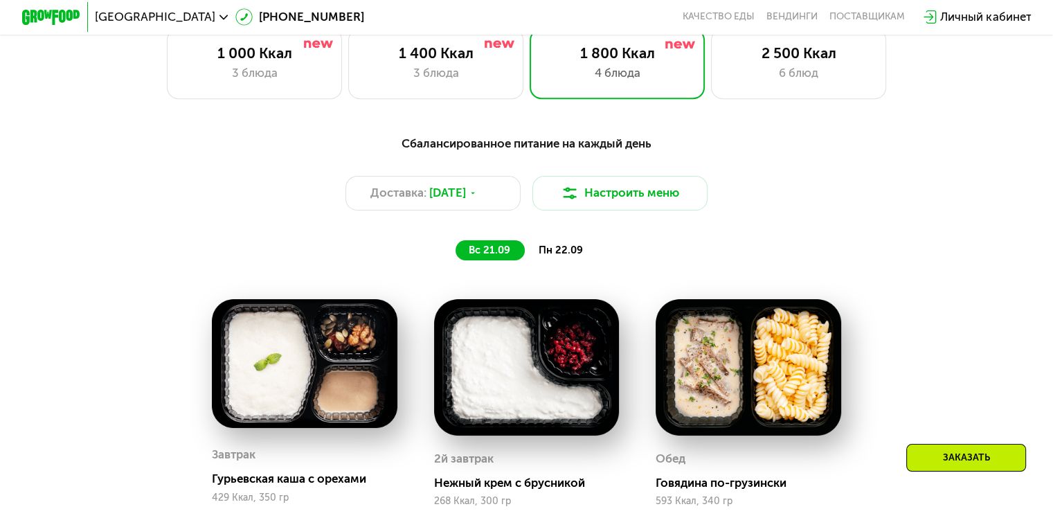
click at [557, 256] on span "пн 22.09" at bounding box center [560, 250] width 44 height 12
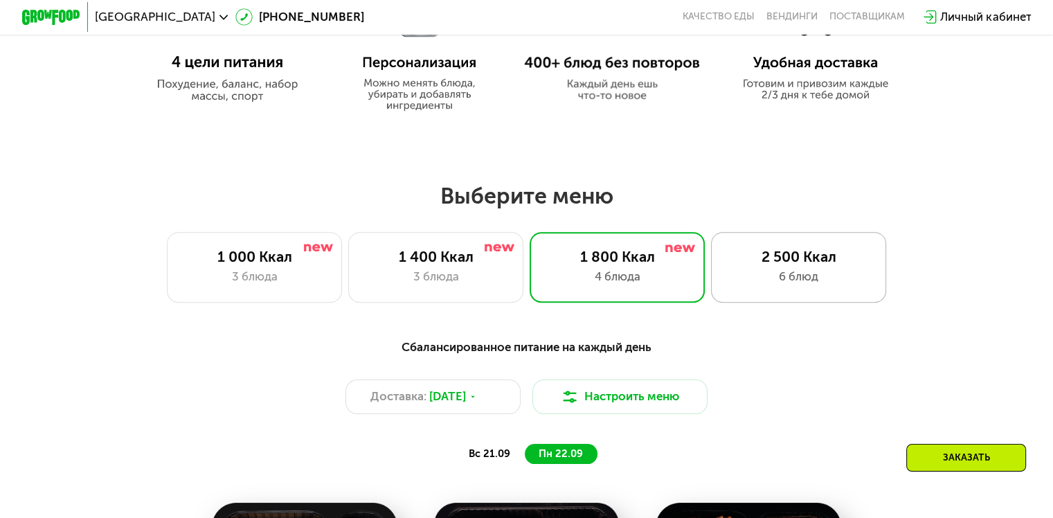
scroll to position [705, 0]
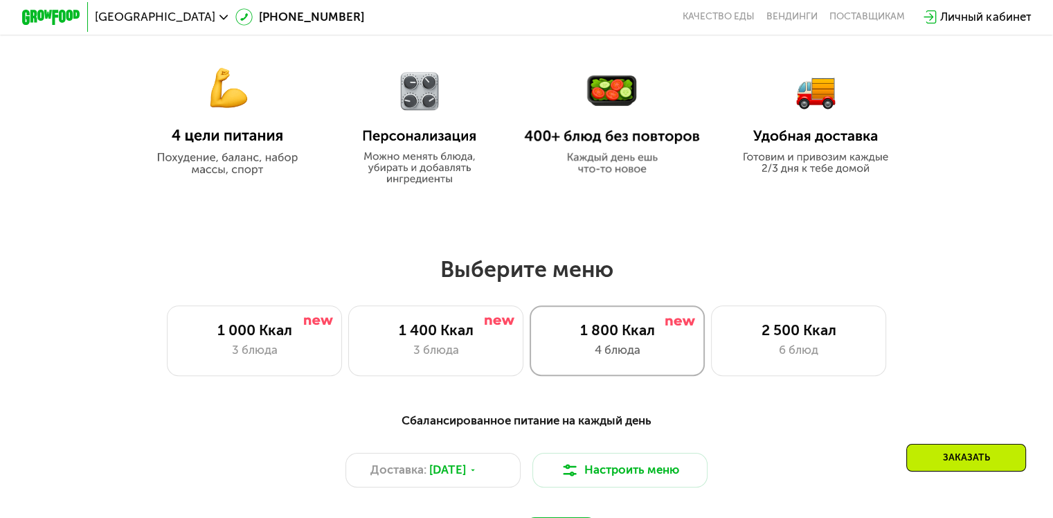
click at [621, 337] on div "1 800 Ккал" at bounding box center [617, 329] width 145 height 17
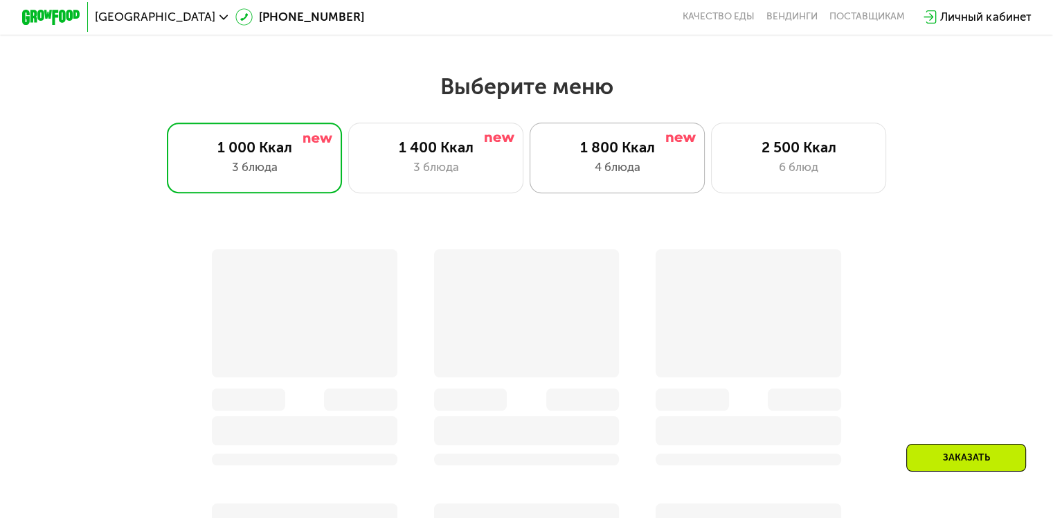
scroll to position [900, 0]
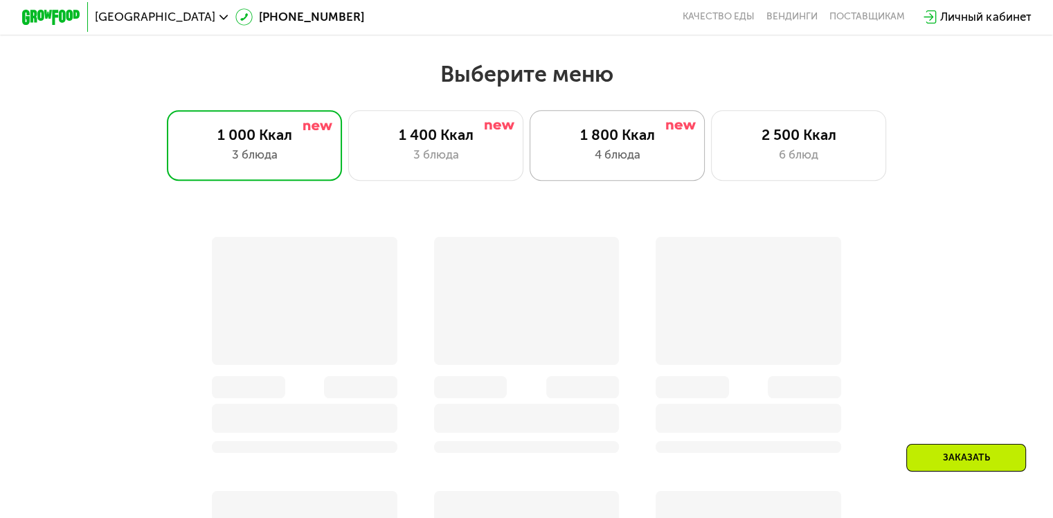
click at [618, 151] on div "4 блюда" at bounding box center [617, 154] width 145 height 17
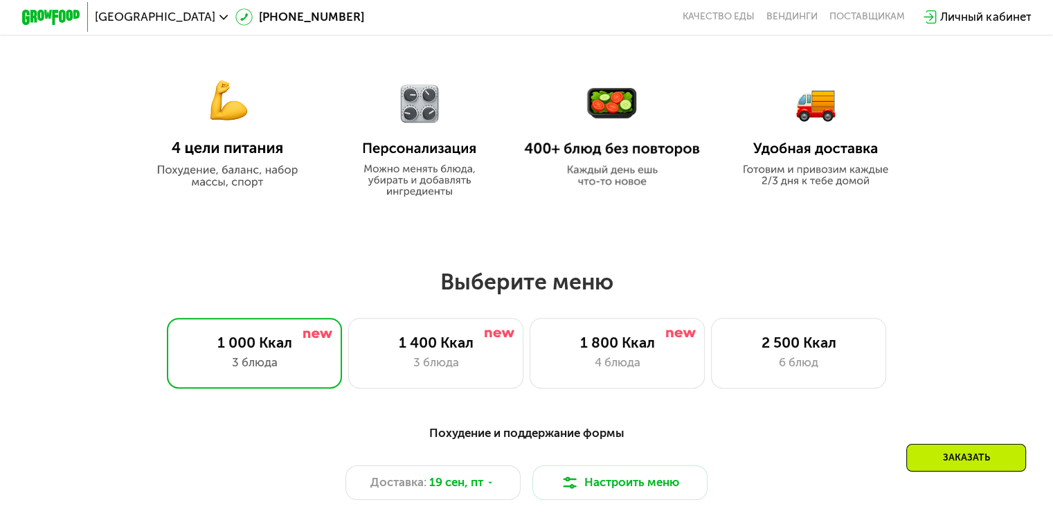
scroll to position [970, 0]
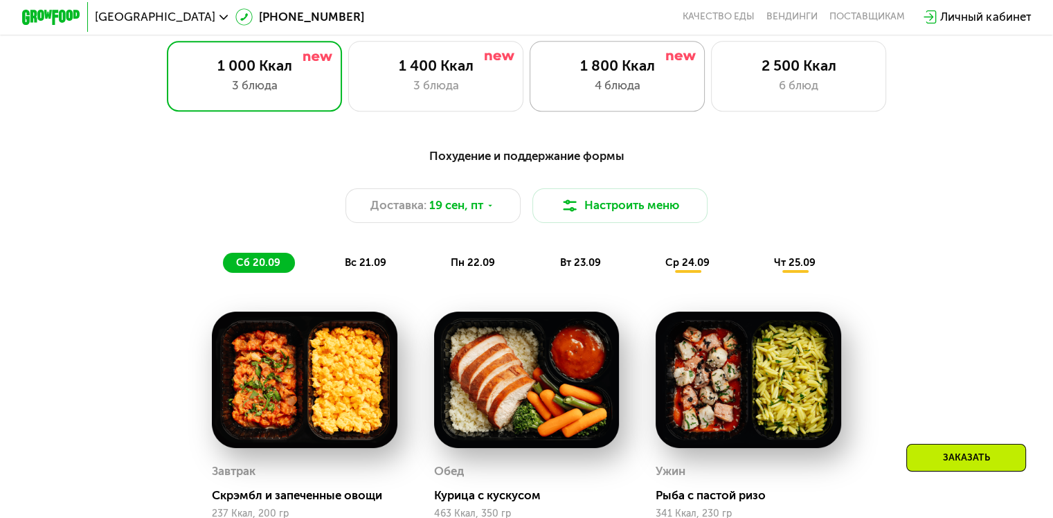
click at [647, 80] on div "1 800 Ккал 4 блюда" at bounding box center [618, 76] width 176 height 70
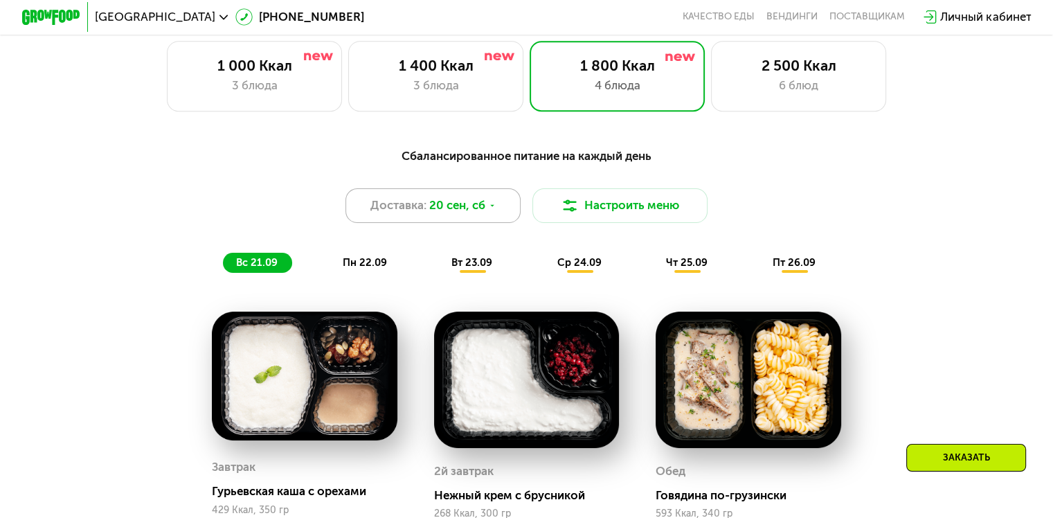
click at [491, 208] on icon at bounding box center [492, 206] width 9 height 9
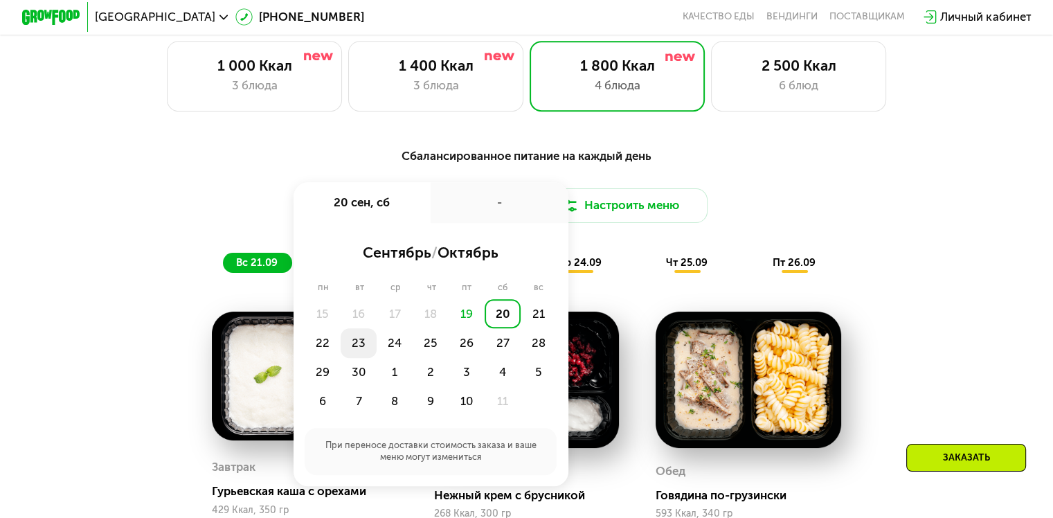
click at [362, 356] on div "23" at bounding box center [359, 342] width 36 height 29
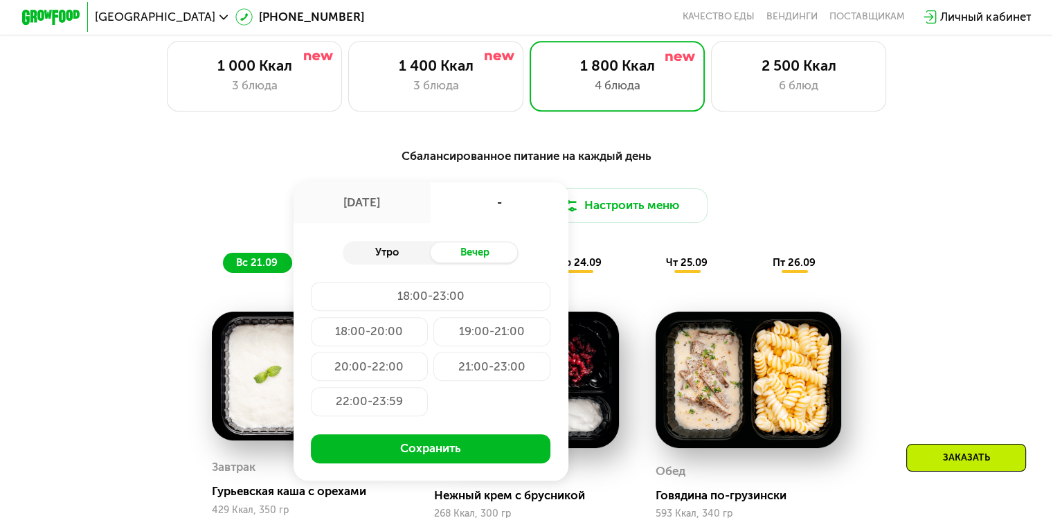
click at [375, 260] on div "Утро" at bounding box center [387, 252] width 88 height 21
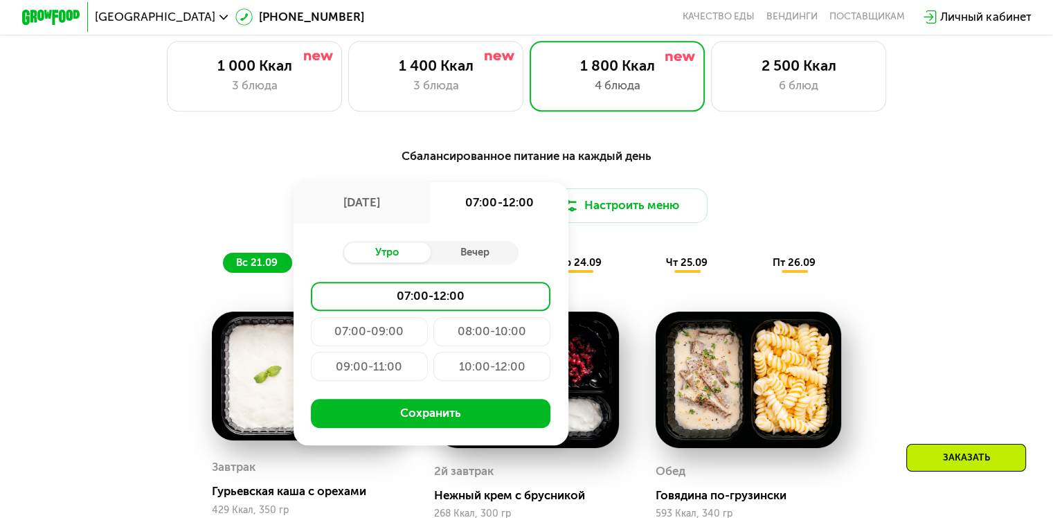
click at [354, 381] on div "09:00-11:00" at bounding box center [369, 366] width 117 height 29
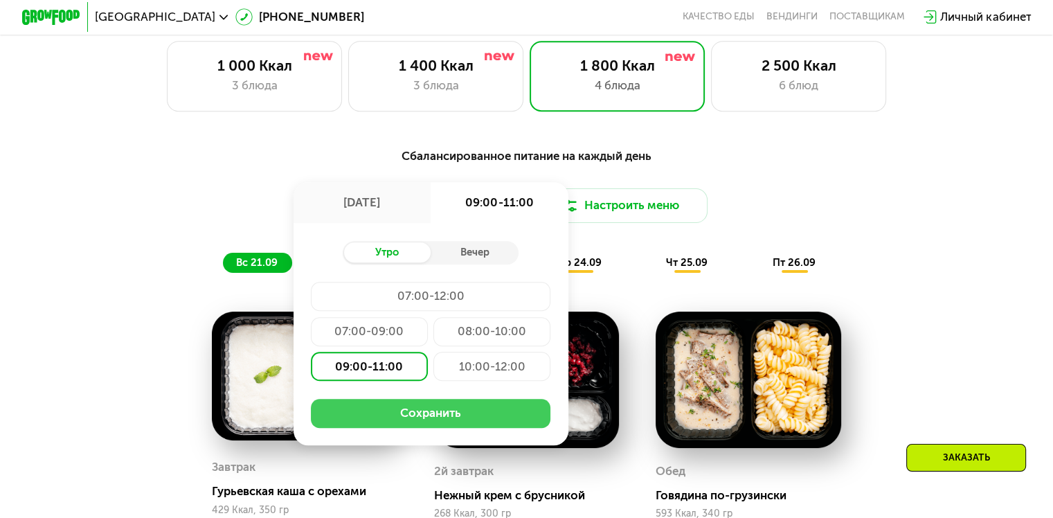
click at [430, 421] on button "Сохранить" at bounding box center [431, 413] width 240 height 29
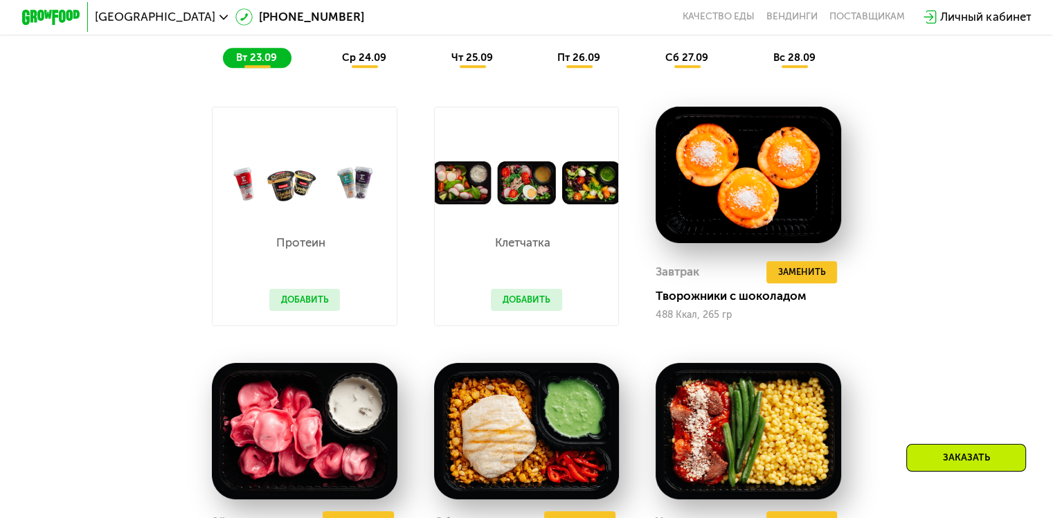
scroll to position [1177, 0]
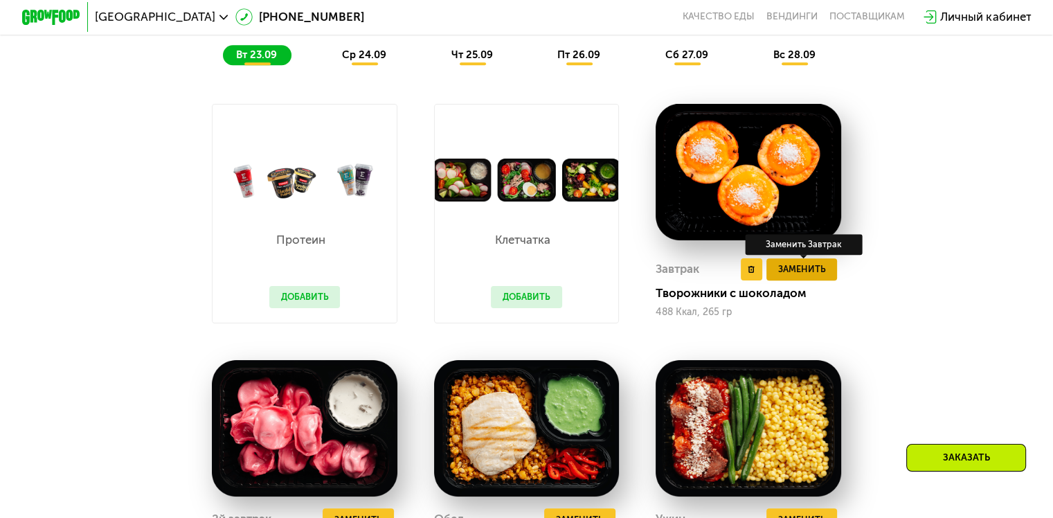
click at [812, 276] on span "Заменить" at bounding box center [802, 269] width 48 height 15
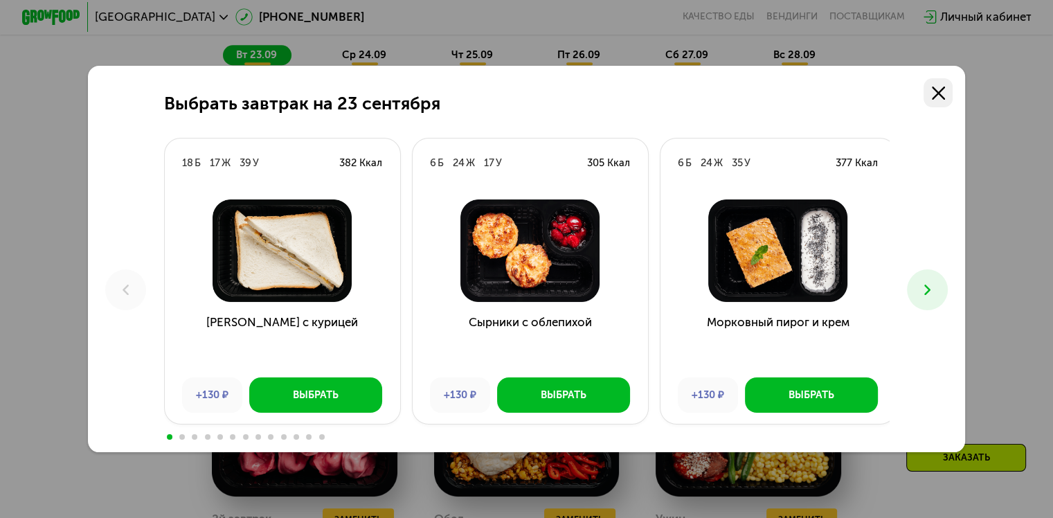
click at [945, 87] on icon at bounding box center [938, 93] width 13 height 13
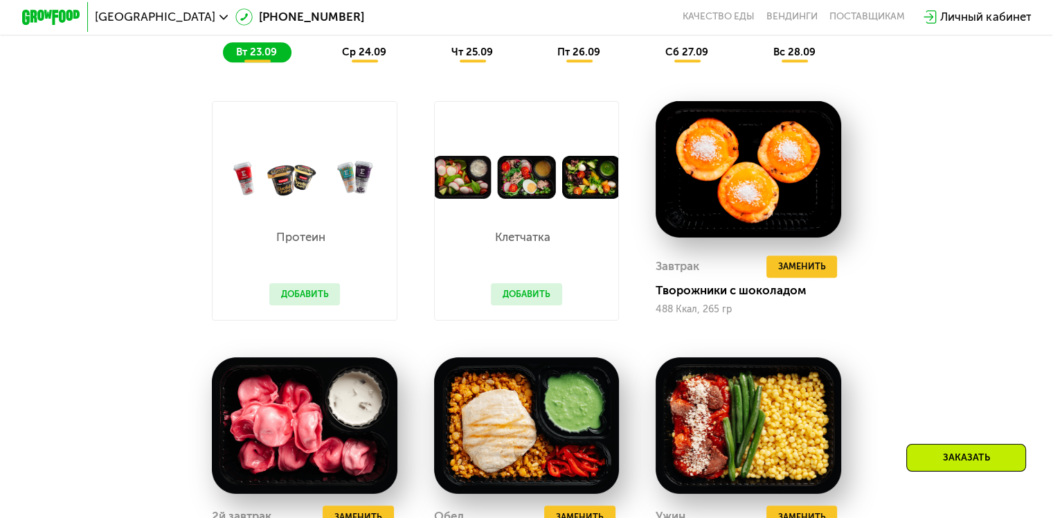
scroll to position [1039, 0]
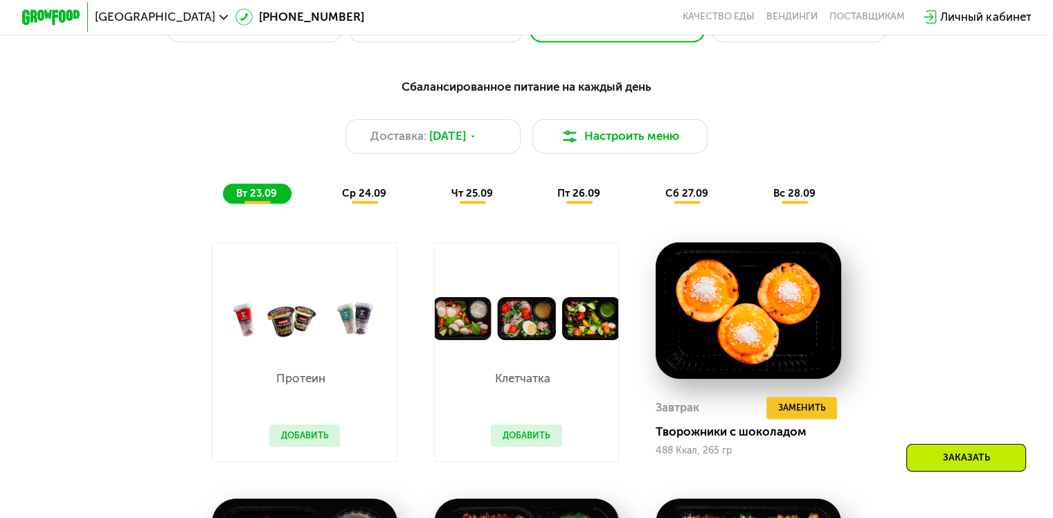
click at [366, 199] on span "ср 24.09" at bounding box center [364, 193] width 44 height 12
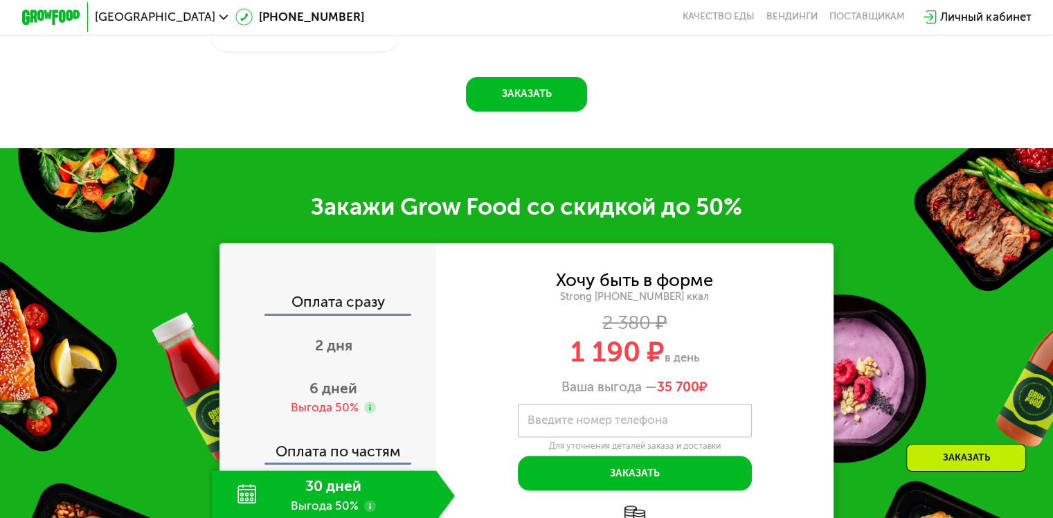
scroll to position [1870, 0]
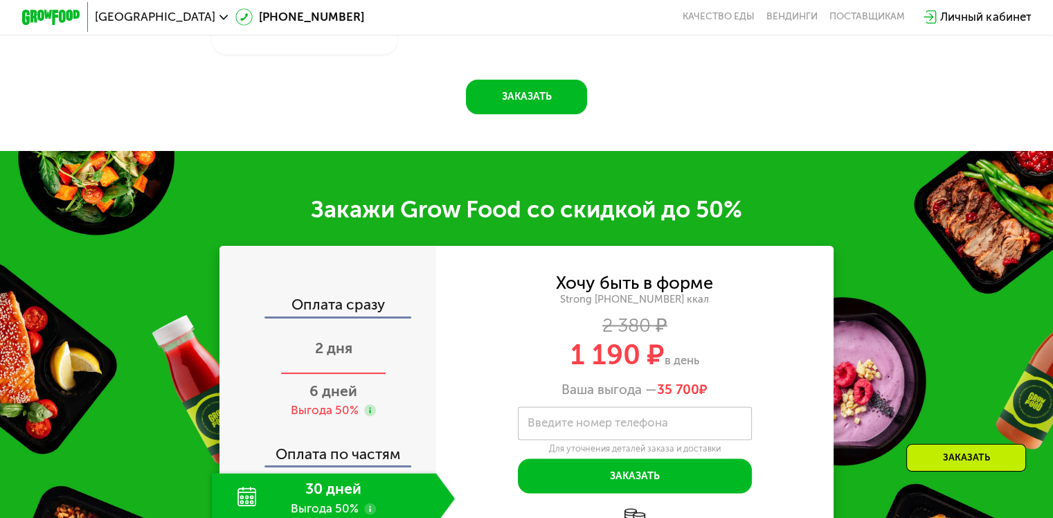
click at [336, 348] on span "2 дня" at bounding box center [333, 347] width 37 height 17
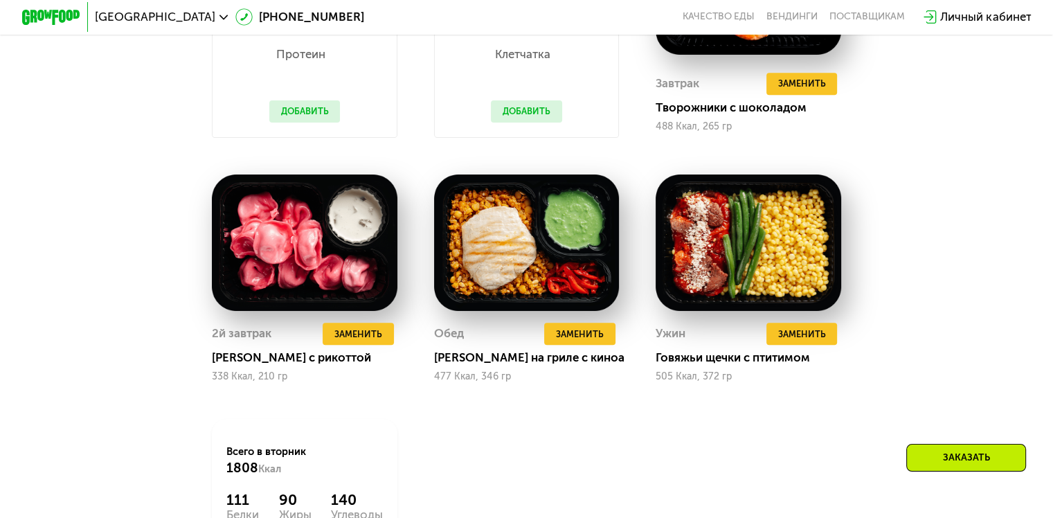
scroll to position [1593, 0]
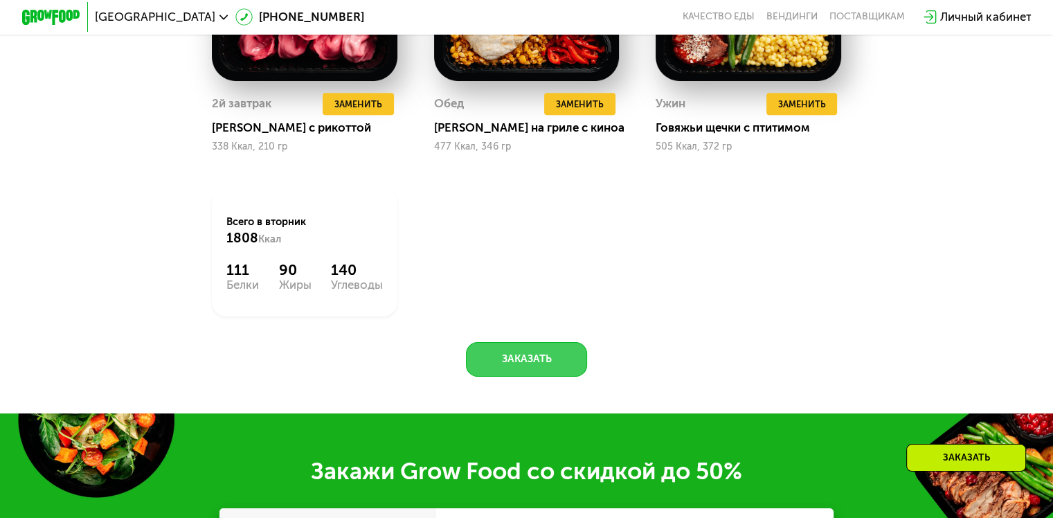
click at [528, 373] on button "Заказать" at bounding box center [526, 359] width 121 height 35
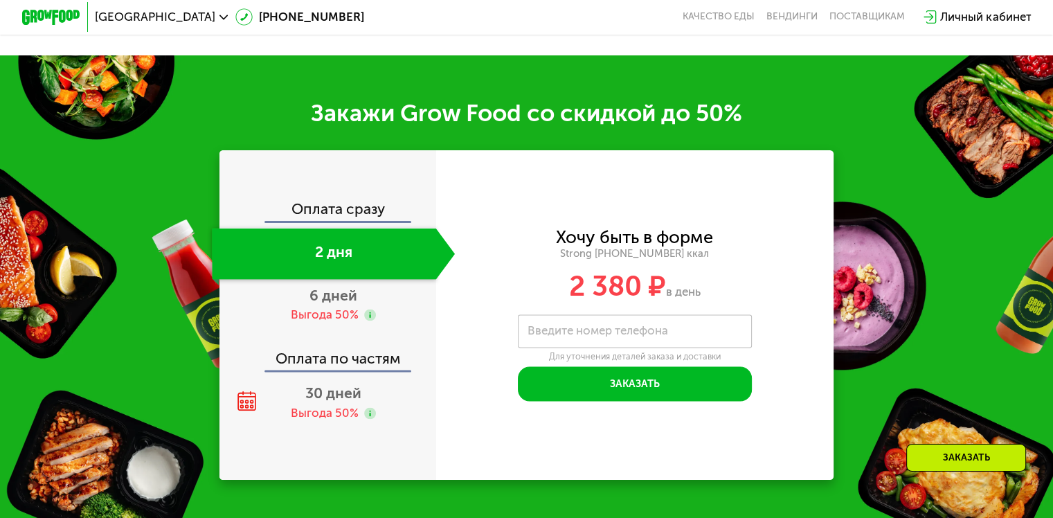
scroll to position [2022, 0]
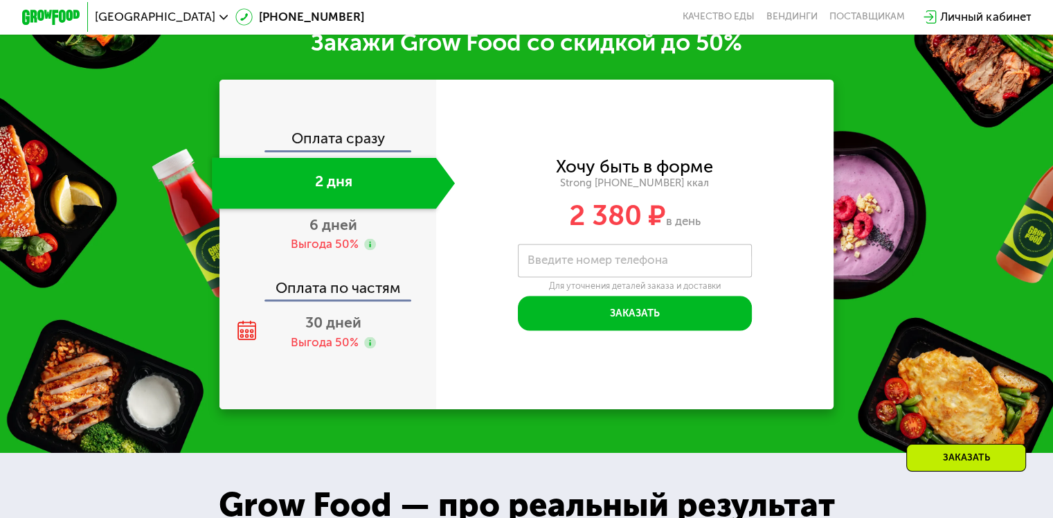
click at [567, 265] on label "Введите номер телефона" at bounding box center [598, 260] width 141 height 8
click at [567, 277] on input "Введите номер телефона" at bounding box center [635, 260] width 234 height 33
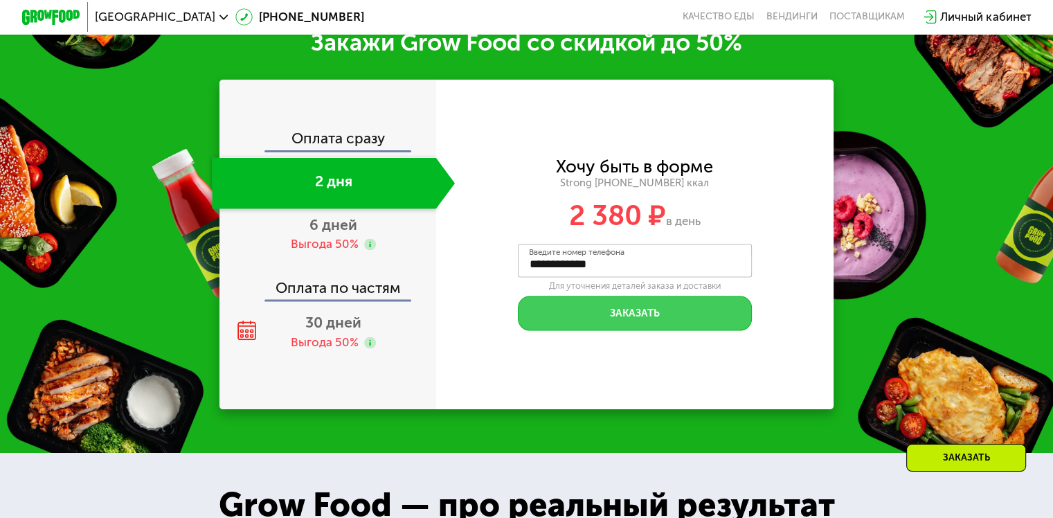
click at [629, 328] on button "Заказать" at bounding box center [635, 313] width 234 height 35
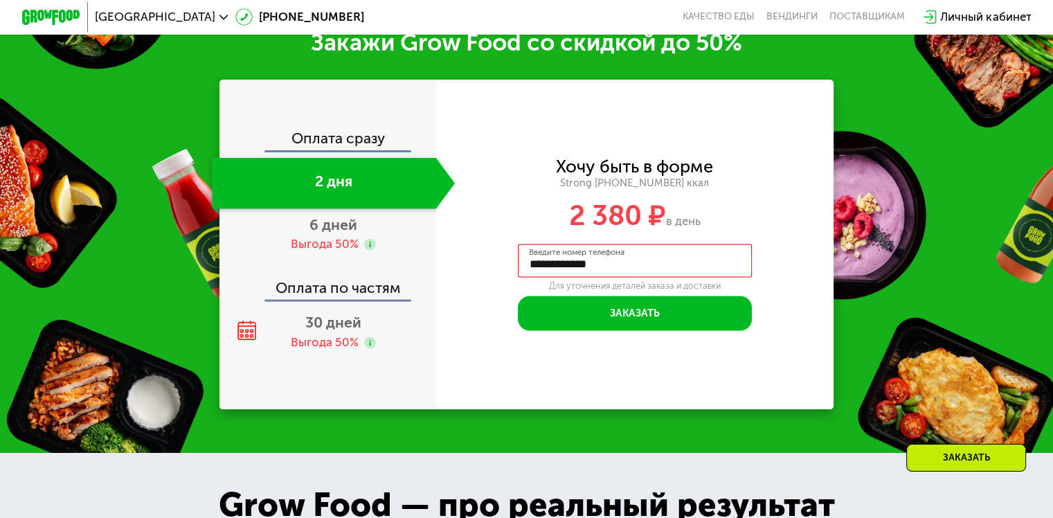
click at [649, 277] on input "**********" at bounding box center [635, 260] width 234 height 33
click at [711, 276] on input "****" at bounding box center [635, 260] width 234 height 33
click at [623, 277] on input "****" at bounding box center [635, 260] width 234 height 33
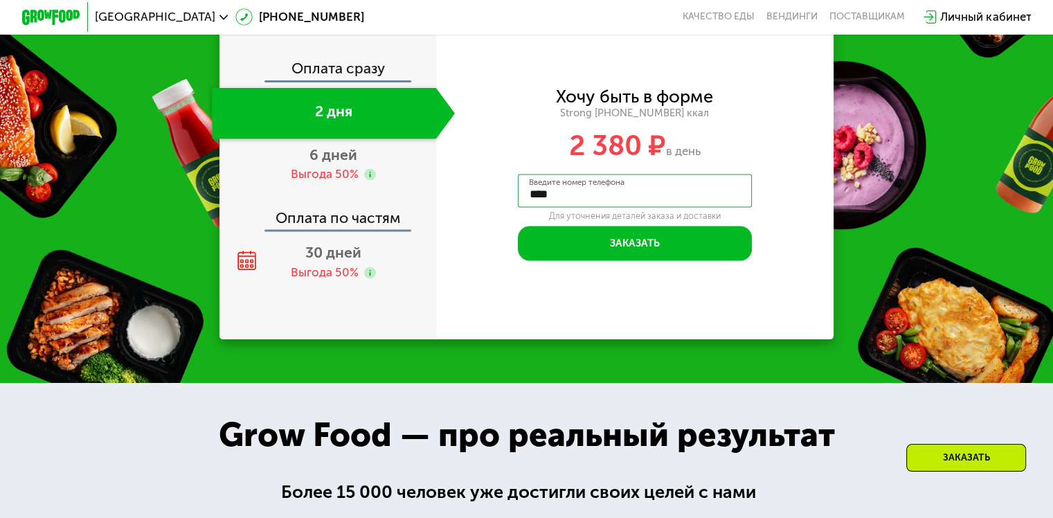
scroll to position [2091, 0]
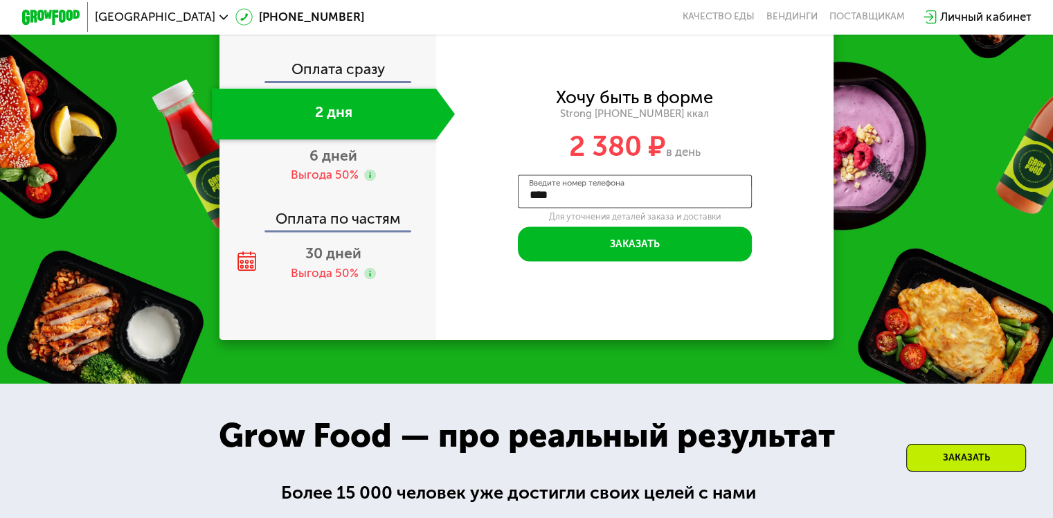
click at [612, 208] on input "****" at bounding box center [635, 191] width 234 height 33
click at [543, 208] on input "****" at bounding box center [635, 191] width 234 height 33
click at [551, 208] on input "****" at bounding box center [635, 191] width 234 height 33
click at [535, 208] on input "***" at bounding box center [635, 191] width 234 height 33
type input "*"
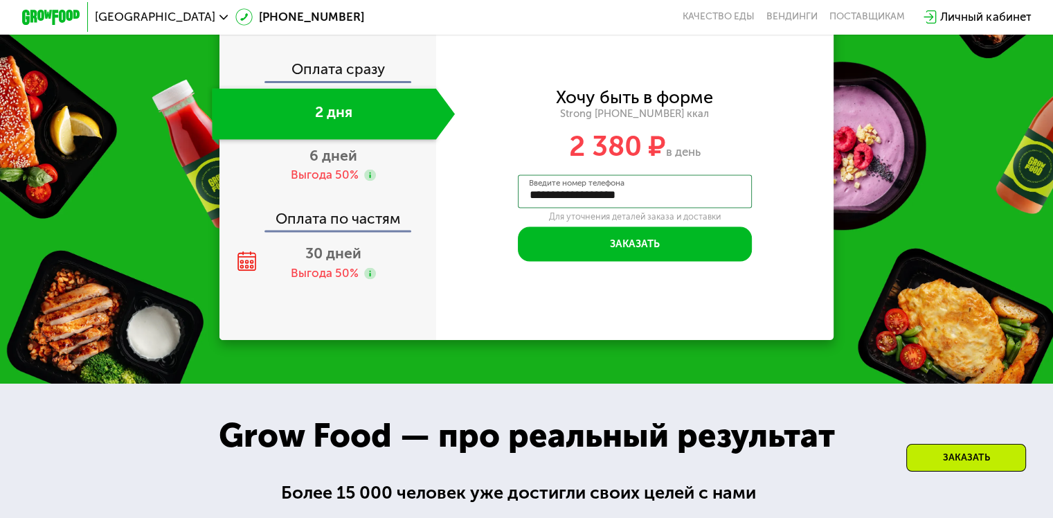
type input "**********"
click at [789, 310] on div "**********" at bounding box center [635, 174] width 398 height 329
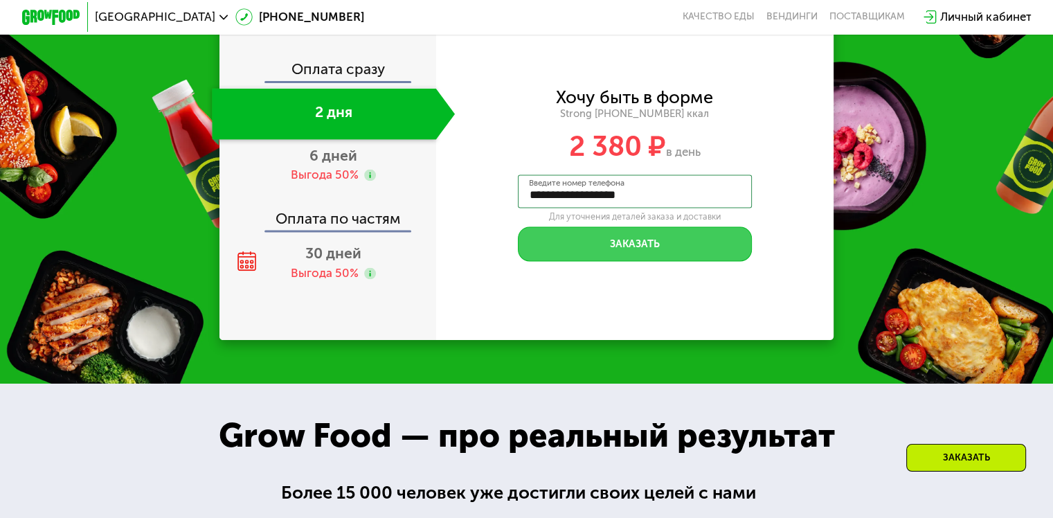
click at [648, 262] on button "Заказать" at bounding box center [635, 243] width 234 height 35
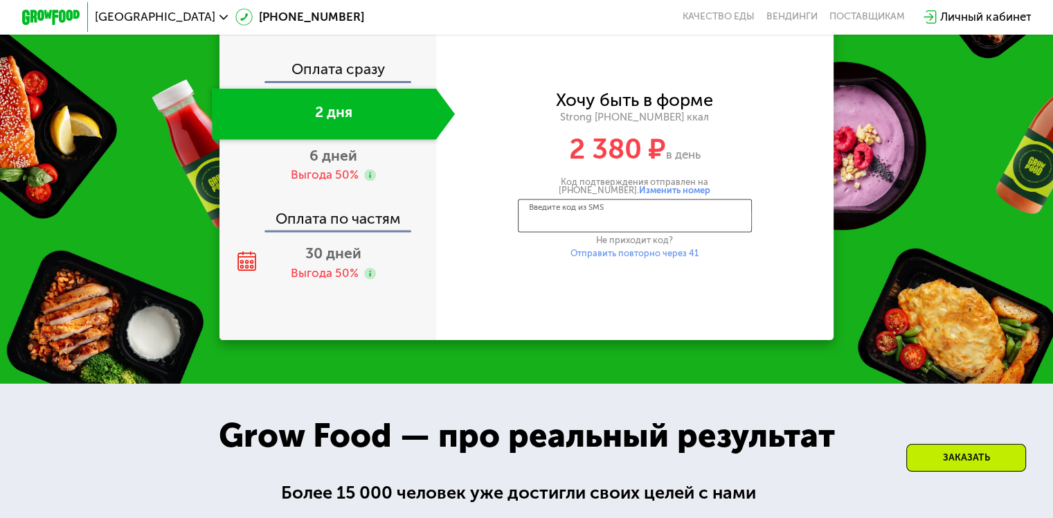
type input "*"
type input "****"
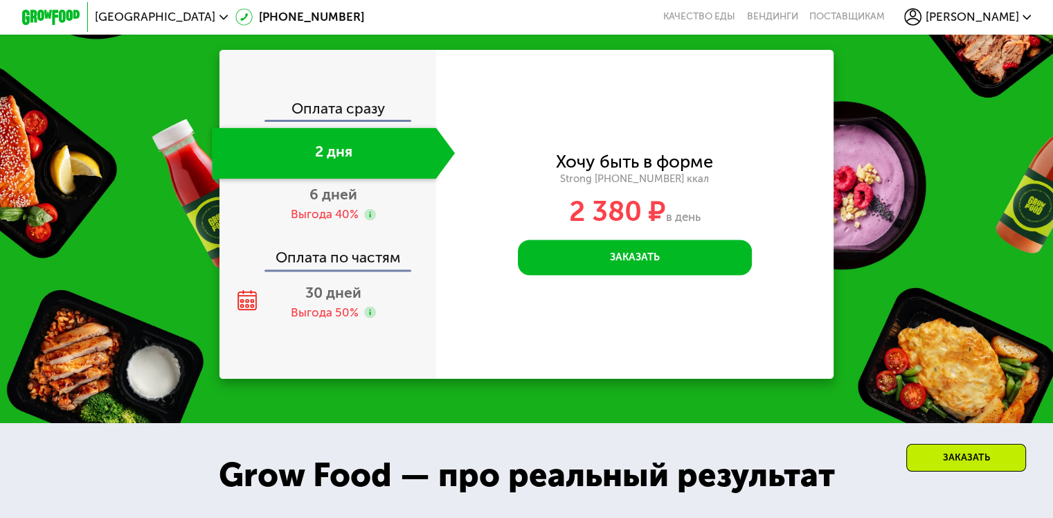
scroll to position [1992, 0]
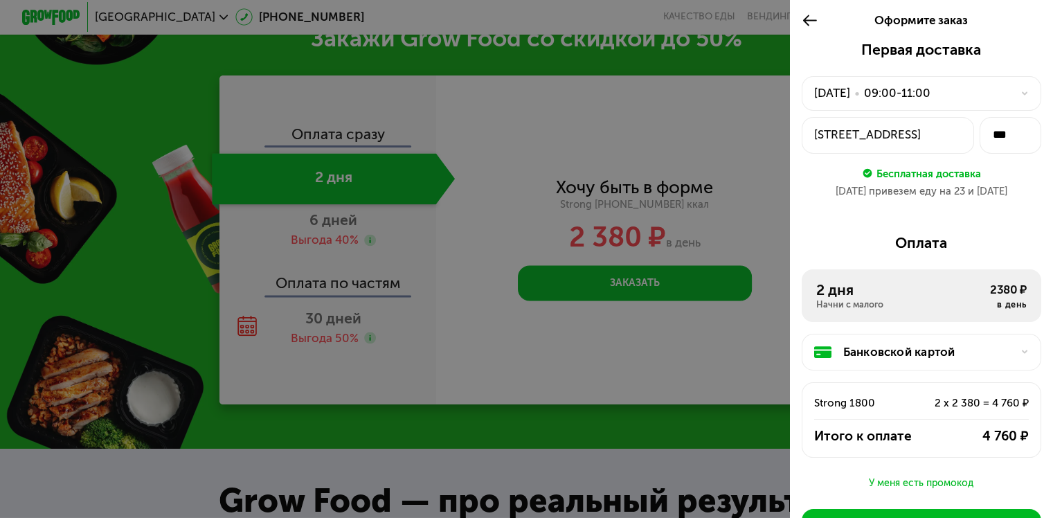
scroll to position [1853, 0]
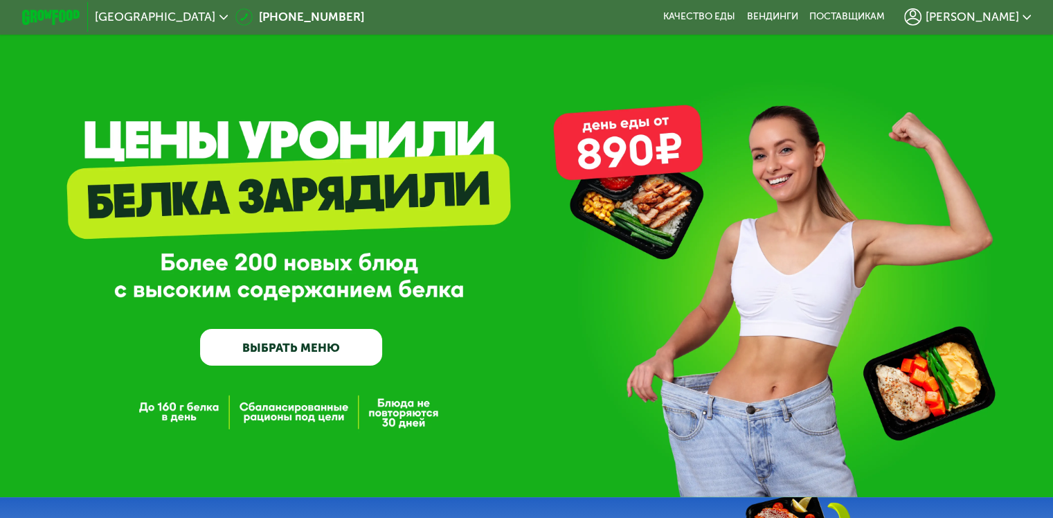
click at [279, 353] on link "ВЫБРАТЬ МЕНЮ" at bounding box center [291, 347] width 182 height 37
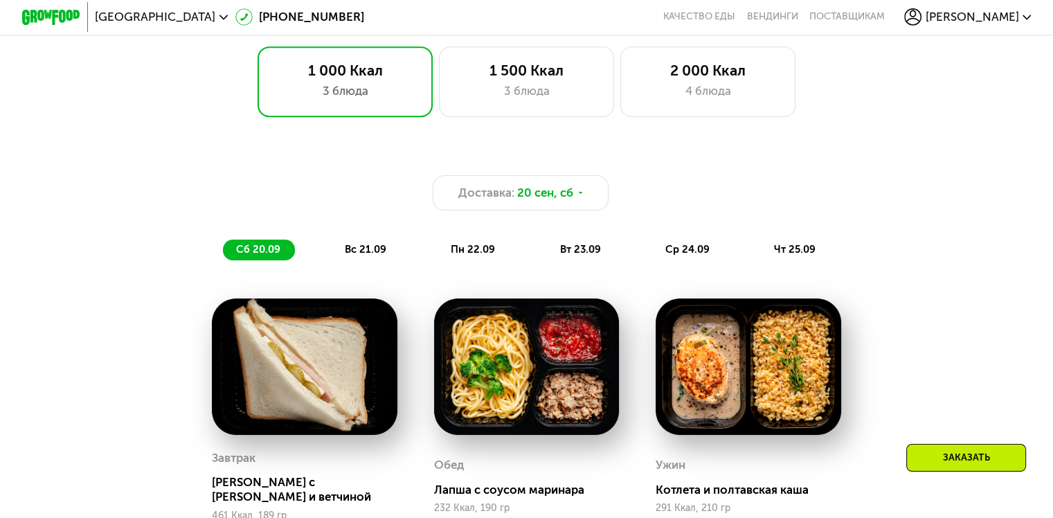
scroll to position [882, 0]
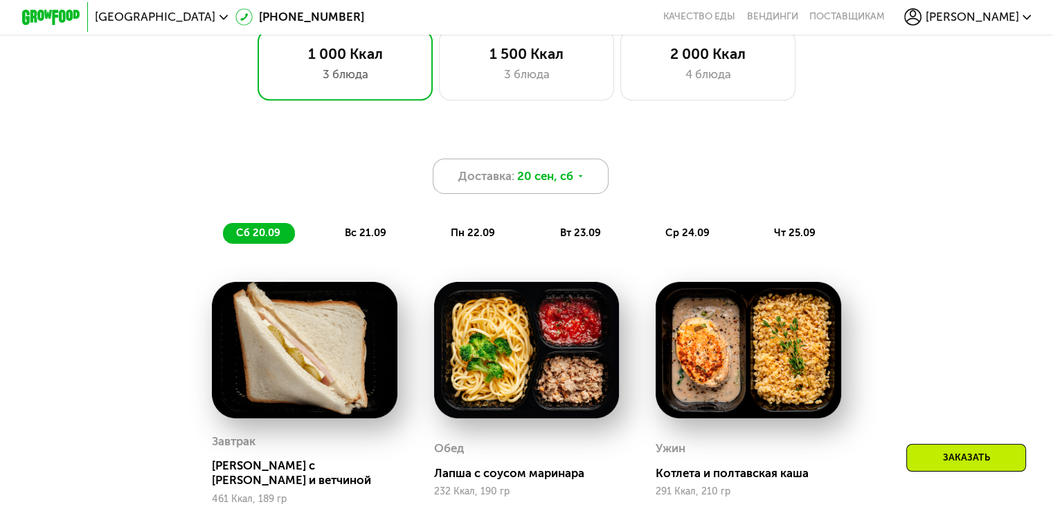
click at [589, 184] on div "Доставка: 20 сен, сб" at bounding box center [521, 176] width 176 height 35
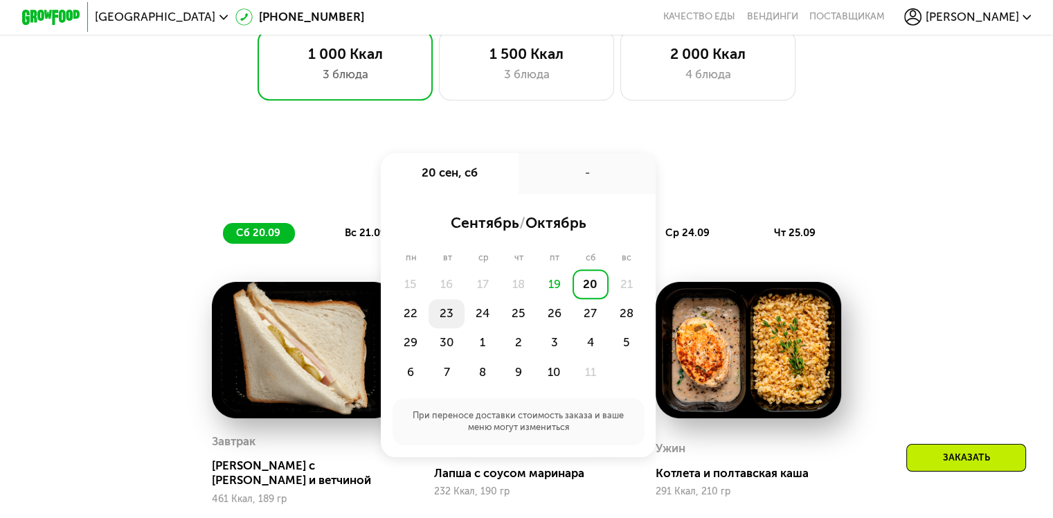
click at [449, 321] on div "23" at bounding box center [447, 313] width 36 height 29
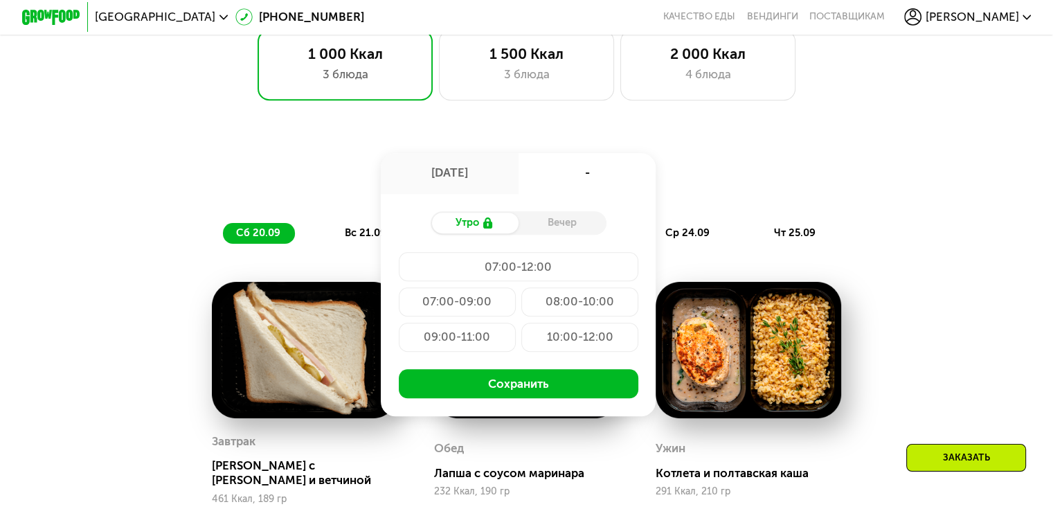
click at [445, 344] on div "09:00-11:00" at bounding box center [457, 337] width 117 height 29
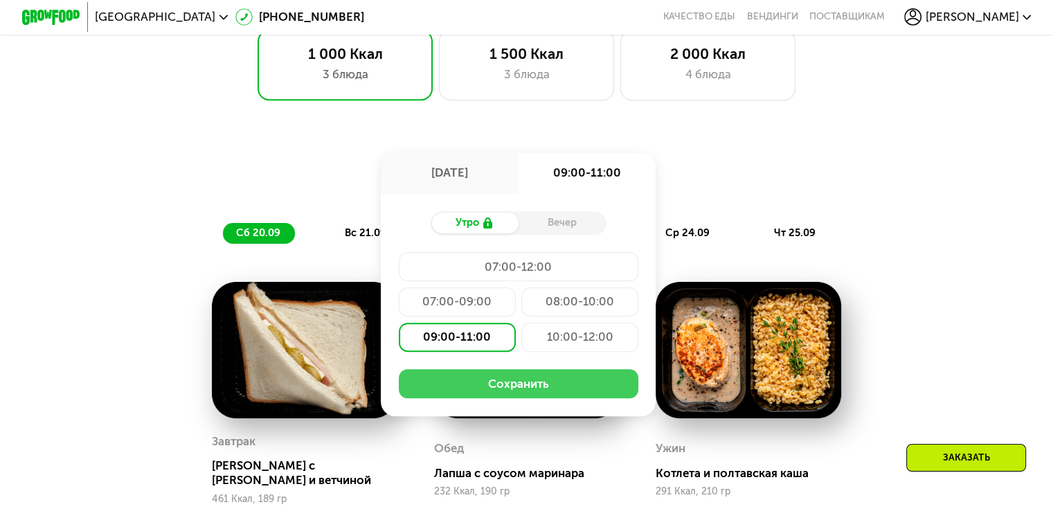
click at [510, 389] on button "Сохранить" at bounding box center [519, 383] width 240 height 29
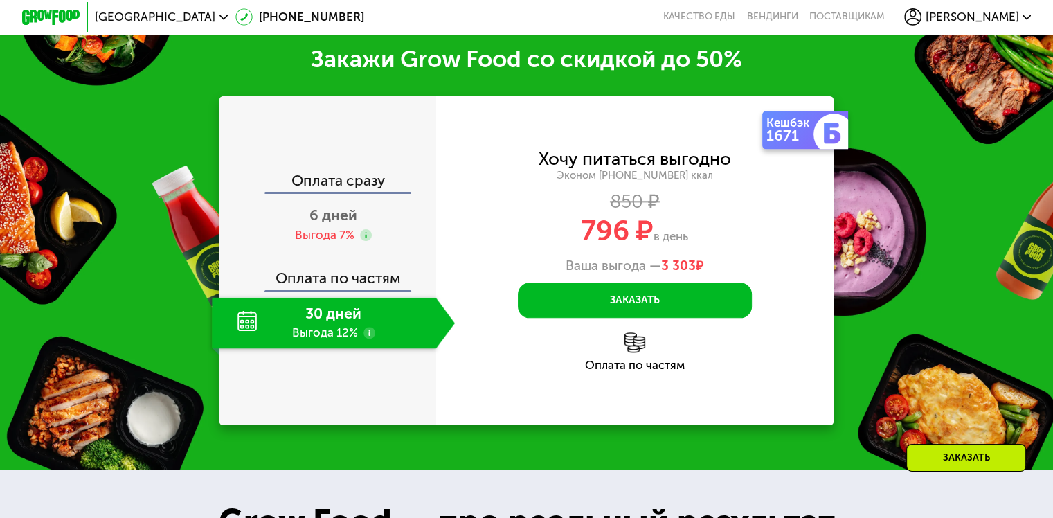
scroll to position [1643, 0]
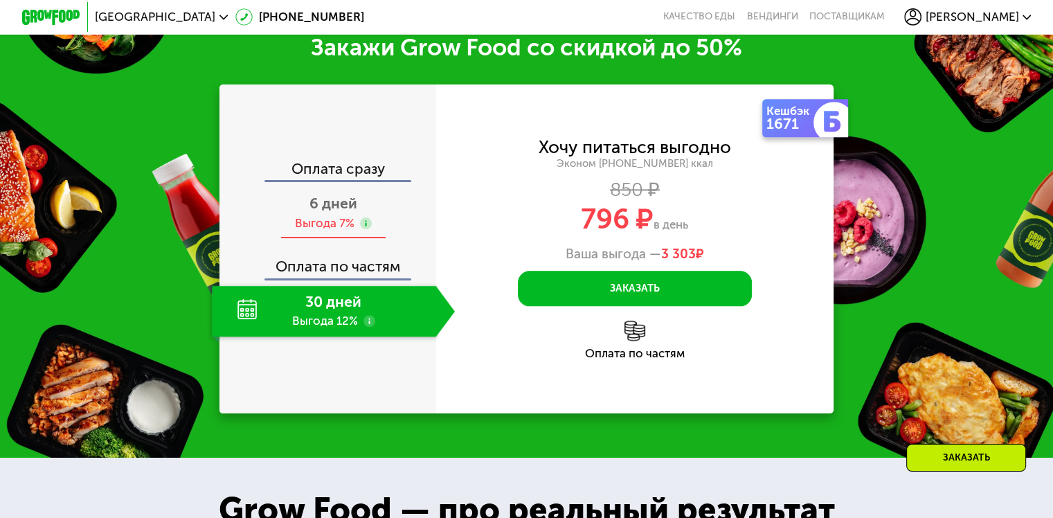
click at [333, 212] on span "6 дней" at bounding box center [334, 203] width 48 height 17
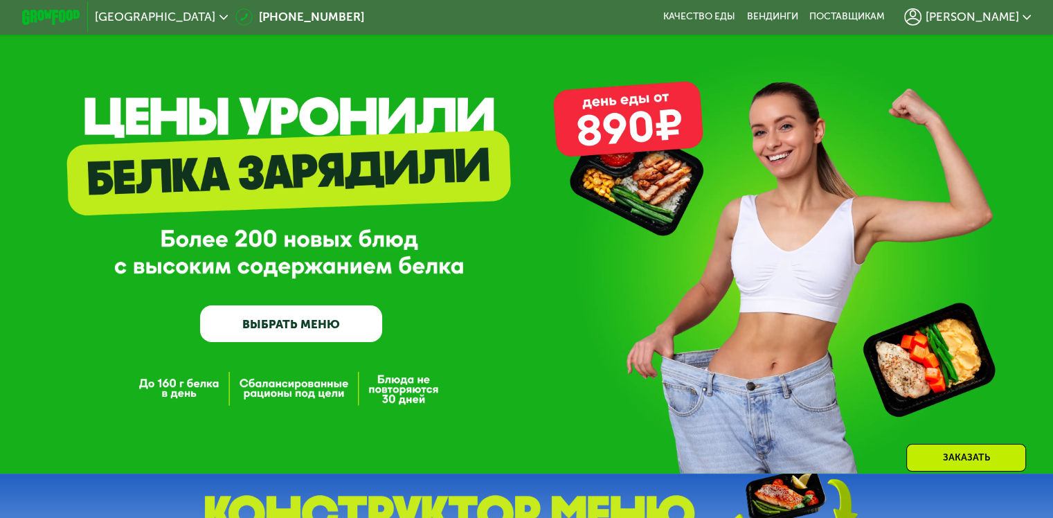
scroll to position [0, 0]
